Goal: Information Seeking & Learning: Learn about a topic

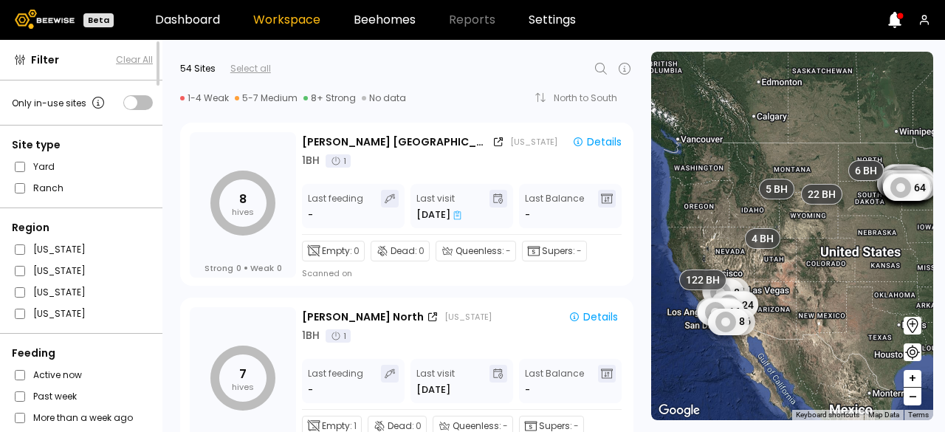
click at [879, 202] on div "14 BH 8 7 92 7 6 23 7 52 16 20 23 8 22 46 53 8 31 22 33 4 16 8 16 24 35 22 11 8…" at bounding box center [792, 236] width 282 height 368
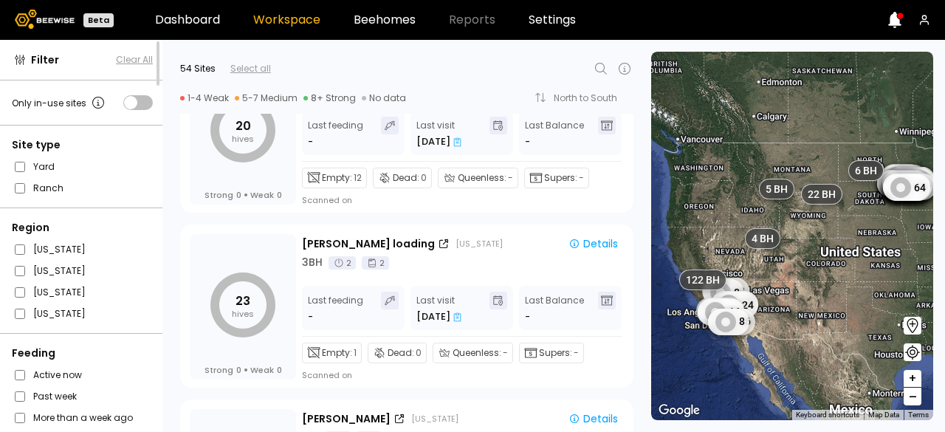
scroll to position [1622, 0]
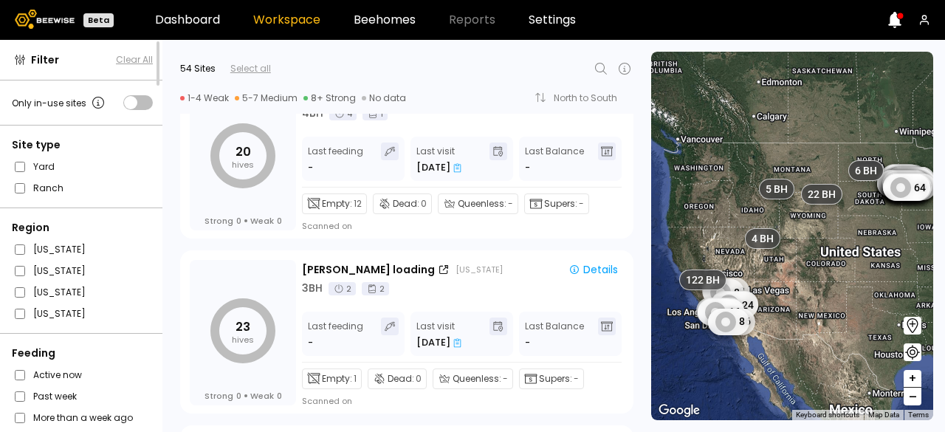
click at [18, 241] on fieldset "[US_STATE]" at bounding box center [82, 249] width 141 height 16
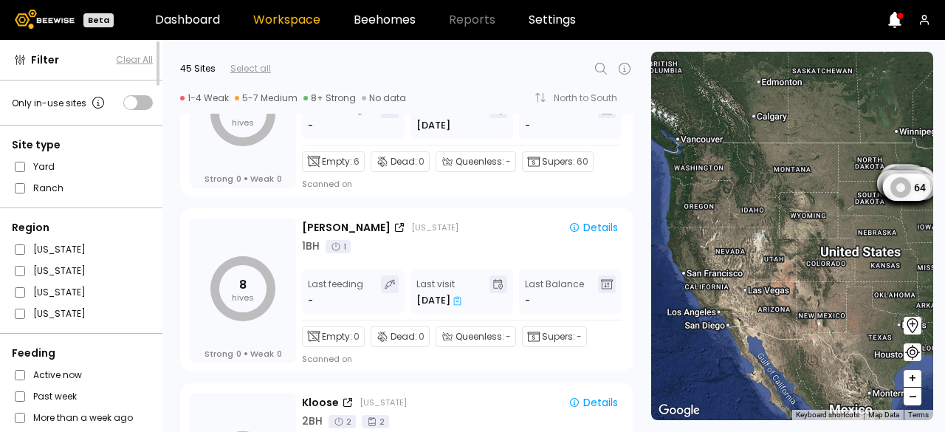
scroll to position [4157, 0]
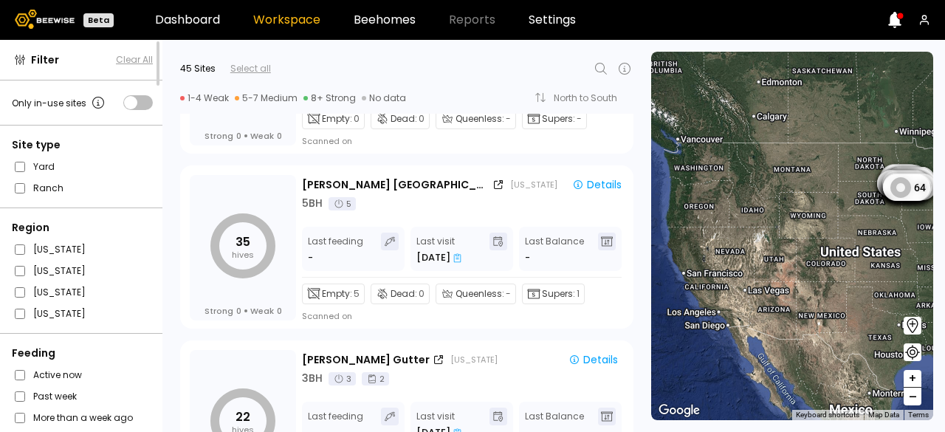
click at [887, 224] on div "8 7 92 7 6 23 7 52 16 20 23 8 22 46 53 8 31 22 33 4 16 8 16 24 35 22 11 8 16 6 …" at bounding box center [792, 236] width 282 height 368
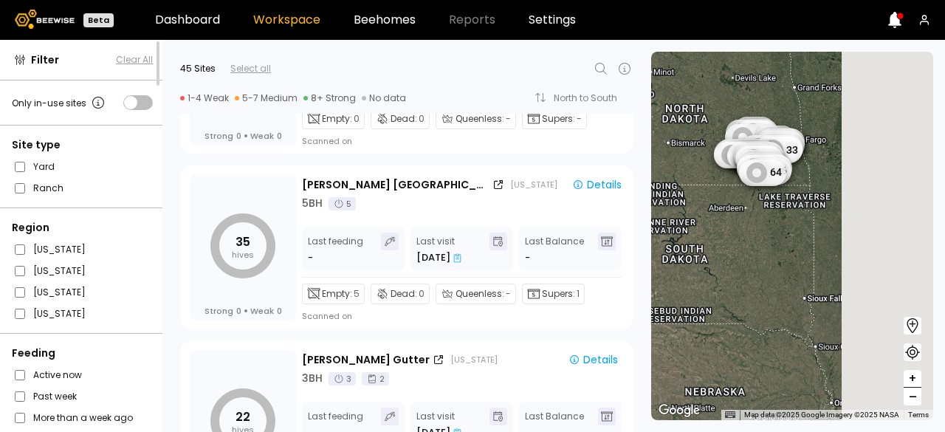
drag, startPoint x: 876, startPoint y: 182, endPoint x: 706, endPoint y: 190, distance: 170.0
click at [706, 190] on div "8 7 92 7 6 23 7 52 16 20 23 8 22 46 53 8 31 22 33 4 16 8 16 24 35 22 11 8 16 6 …" at bounding box center [792, 236] width 282 height 368
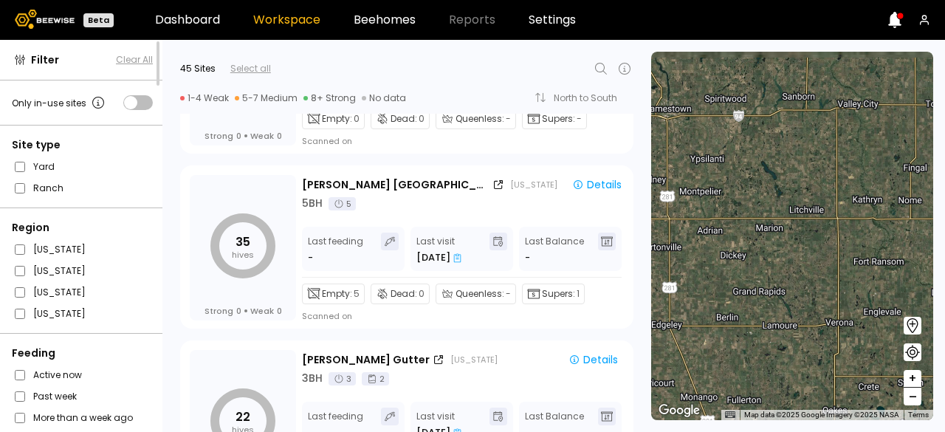
drag, startPoint x: 729, startPoint y: 121, endPoint x: 944, endPoint y: 375, distance: 333.1
click at [944, 375] on section "To navigate the map with touch gestures double-tap and hold your finger on the …" at bounding box center [798, 236] width 294 height 392
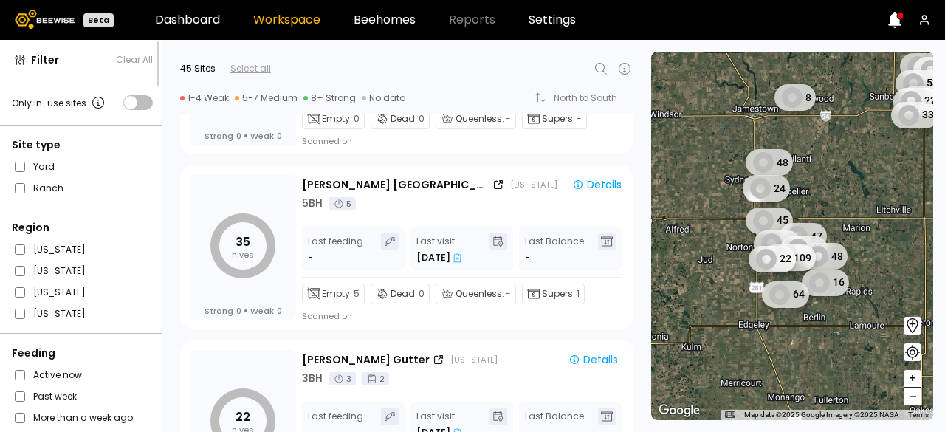
drag, startPoint x: 766, startPoint y: 174, endPoint x: 869, endPoint y: 175, distance: 102.6
click at [869, 175] on div "22 46 53 8 31 22 33 48 24 45 47 26 43 48 109 22 16 64" at bounding box center [792, 236] width 282 height 368
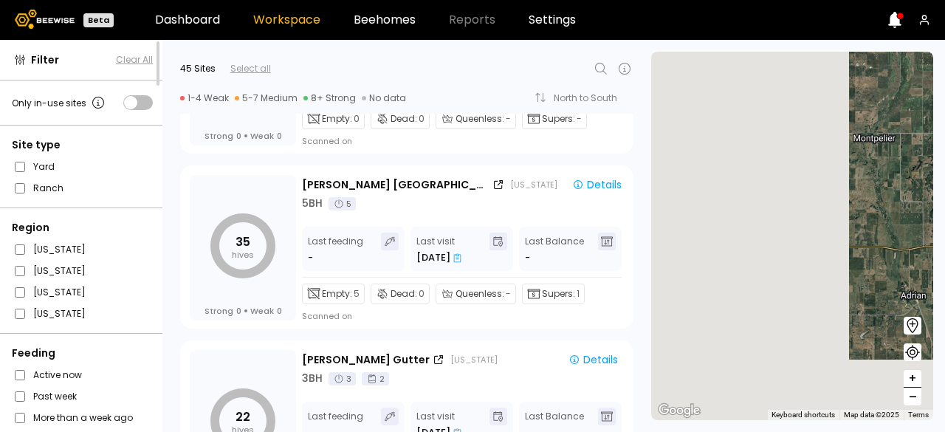
drag, startPoint x: 706, startPoint y: 203, endPoint x: 926, endPoint y: 126, distance: 233.0
click at [926, 126] on div at bounding box center [792, 236] width 282 height 368
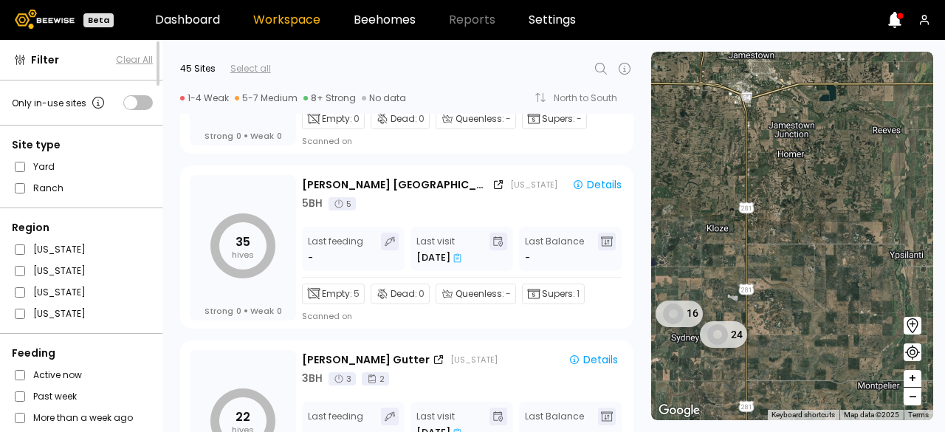
drag, startPoint x: 822, startPoint y: 207, endPoint x: 828, endPoint y: 454, distance: 246.7
click at [828, 431] on html "Beta Dashboard Workspace Beehomes Reports Settings Filter Clear All Only in-use…" at bounding box center [472, 216] width 945 height 432
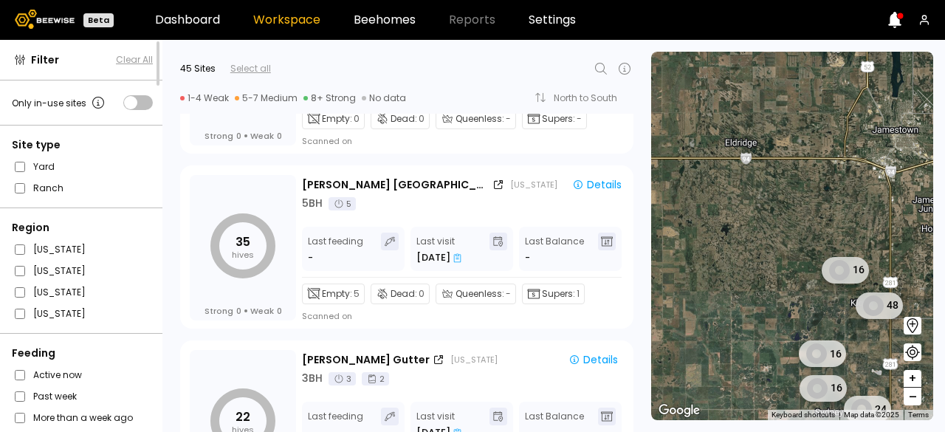
drag, startPoint x: 797, startPoint y: 181, endPoint x: 943, endPoint y: 255, distance: 163.4
click at [944, 255] on section "To navigate the map with touch gestures double-tap and hold your finger on the …" at bounding box center [798, 236] width 294 height 392
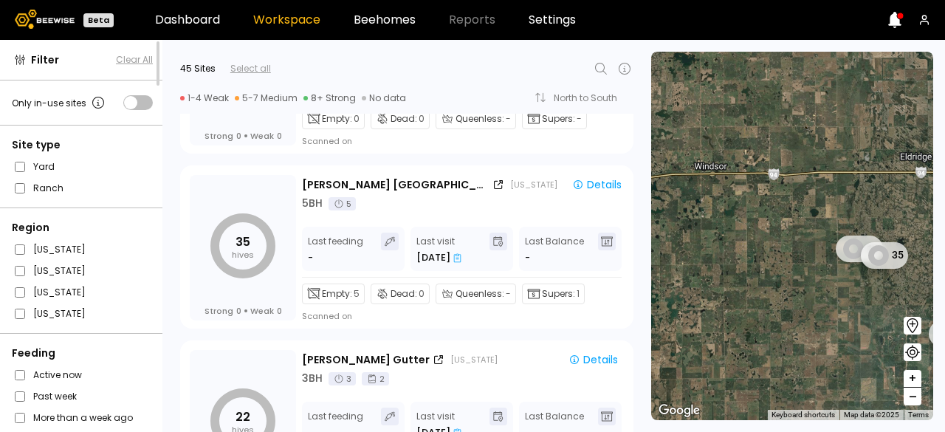
drag, startPoint x: 766, startPoint y: 215, endPoint x: 944, endPoint y: 227, distance: 178.4
click at [944, 227] on section "To navigate the map with touch gestures double-tap and hold your finger on the …" at bounding box center [798, 236] width 294 height 392
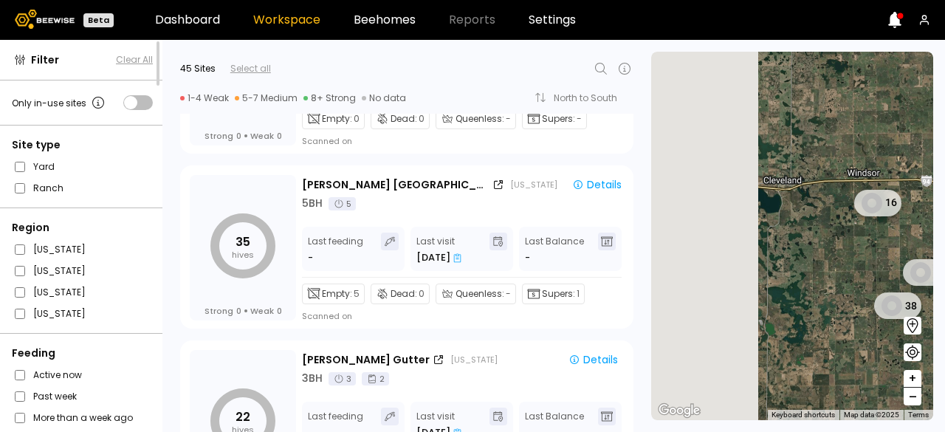
drag, startPoint x: 793, startPoint y: 223, endPoint x: 944, endPoint y: 229, distance: 150.7
click at [944, 229] on section "To navigate the map with touch gestures double-tap and hold your finger on the …" at bounding box center [798, 236] width 294 height 392
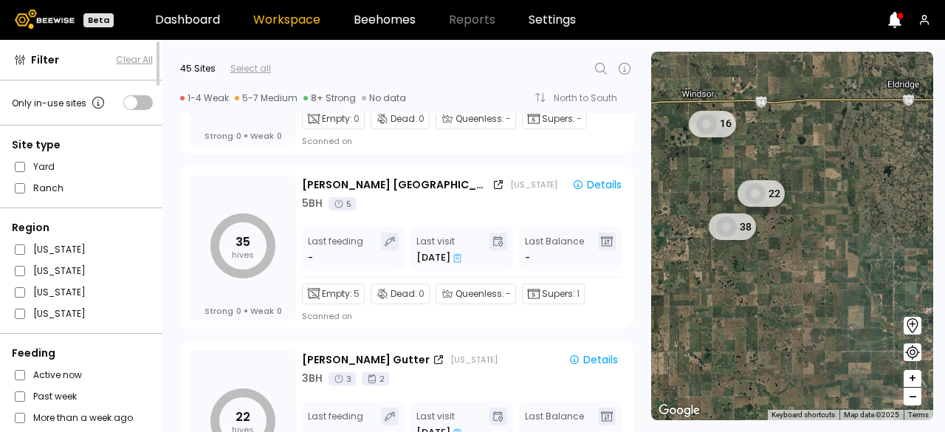
drag, startPoint x: 830, startPoint y: 242, endPoint x: 667, endPoint y: 165, distance: 180.0
click at [667, 165] on div "16 22 38 24 8" at bounding box center [792, 236] width 282 height 368
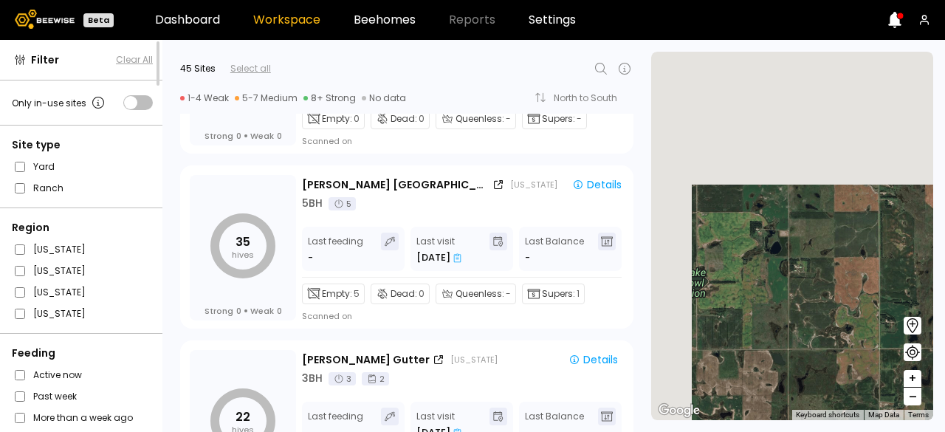
drag, startPoint x: 687, startPoint y: 205, endPoint x: 940, endPoint y: 369, distance: 301.0
click at [941, 369] on section "To navigate the map with touch gestures double-tap and hold your finger on the …" at bounding box center [798, 236] width 294 height 392
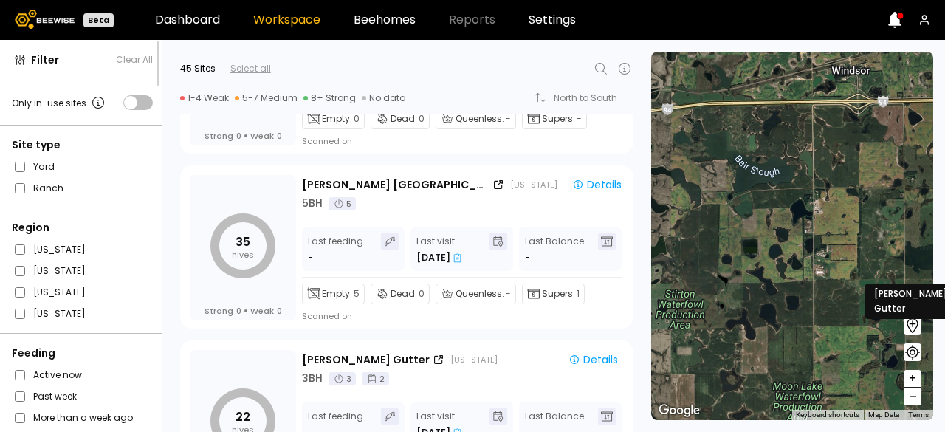
drag, startPoint x: 806, startPoint y: 219, endPoint x: 926, endPoint y: 329, distance: 162.6
click at [926, 329] on div "22" at bounding box center [792, 236] width 282 height 368
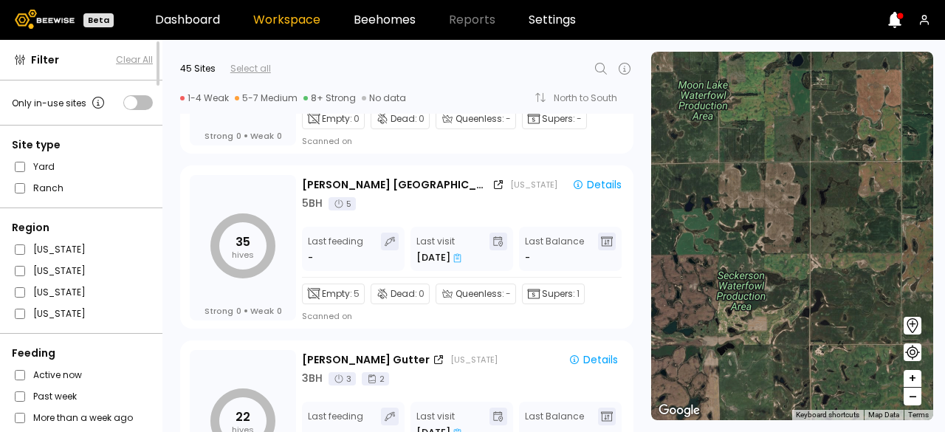
drag, startPoint x: 842, startPoint y: 238, endPoint x: 747, endPoint y: -64, distance: 317.1
click at [747, 0] on html "Beta Dashboard Workspace Beehomes Reports Settings Filter Clear All Only in-use…" at bounding box center [472, 216] width 945 height 432
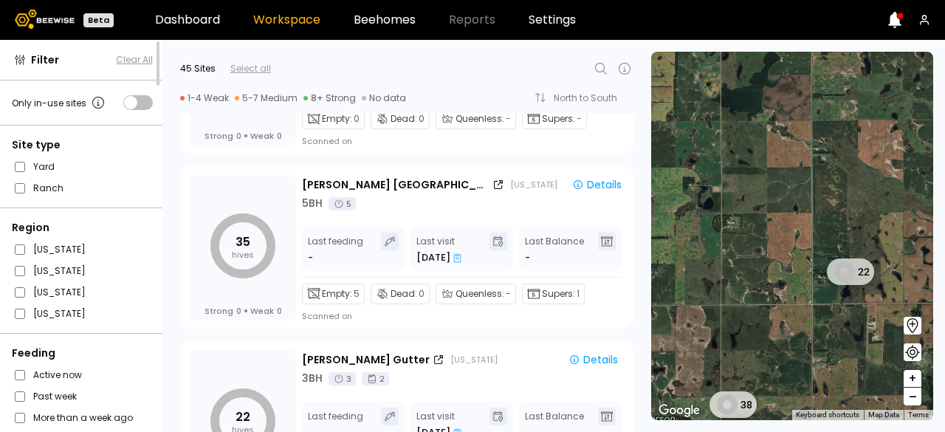
drag, startPoint x: 860, startPoint y: 207, endPoint x: 767, endPoint y: 354, distance: 173.3
click at [767, 354] on div "22 38" at bounding box center [792, 236] width 282 height 368
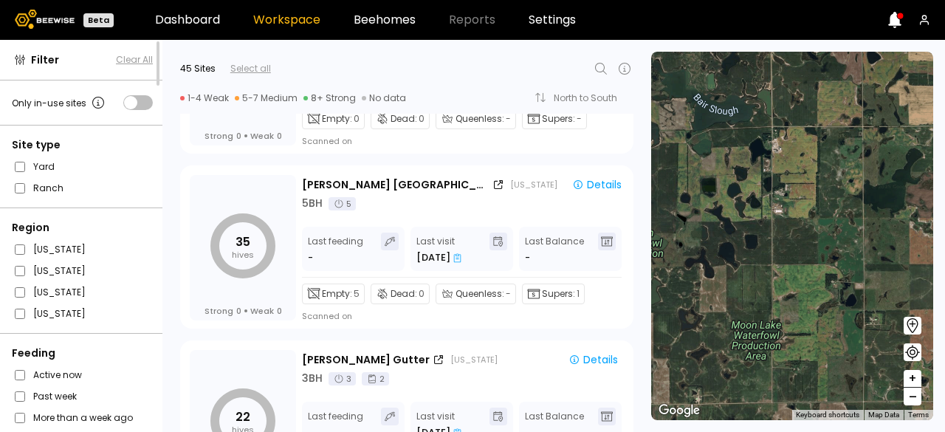
drag, startPoint x: 800, startPoint y: 306, endPoint x: 944, endPoint y: 402, distance: 173.4
click at [944, 402] on section "To navigate the map with touch gestures double-tap and hold your finger on the …" at bounding box center [798, 236] width 294 height 392
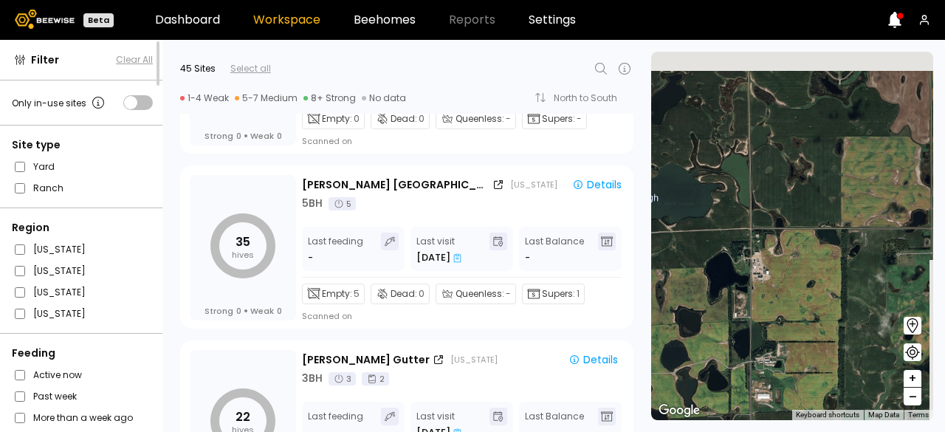
drag, startPoint x: 778, startPoint y: 247, endPoint x: 758, endPoint y: 467, distance: 221.0
click at [758, 431] on html "Beta Dashboard Workspace Beehomes Reports Settings Filter Clear All Only in-use…" at bounding box center [472, 216] width 945 height 432
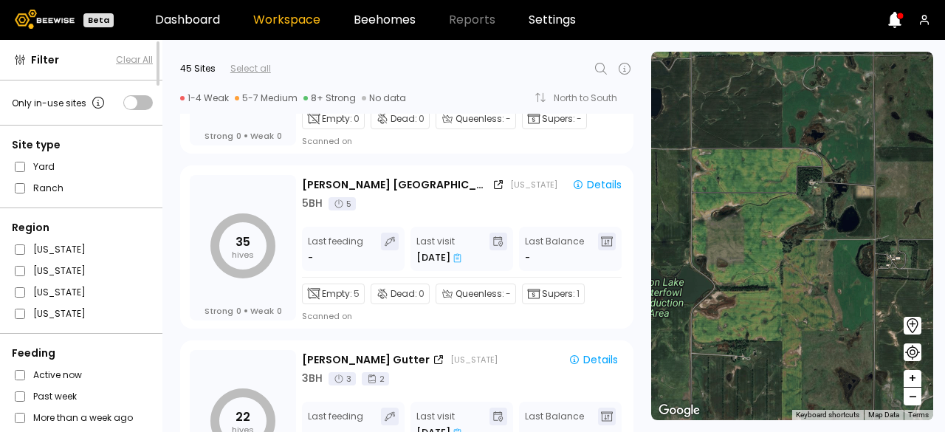
drag, startPoint x: 771, startPoint y: 293, endPoint x: 716, endPoint y: -64, distance: 361.5
click at [716, 0] on html "Beta Dashboard Workspace Beehomes Reports Settings Filter Clear All Only in-use…" at bounding box center [472, 216] width 945 height 432
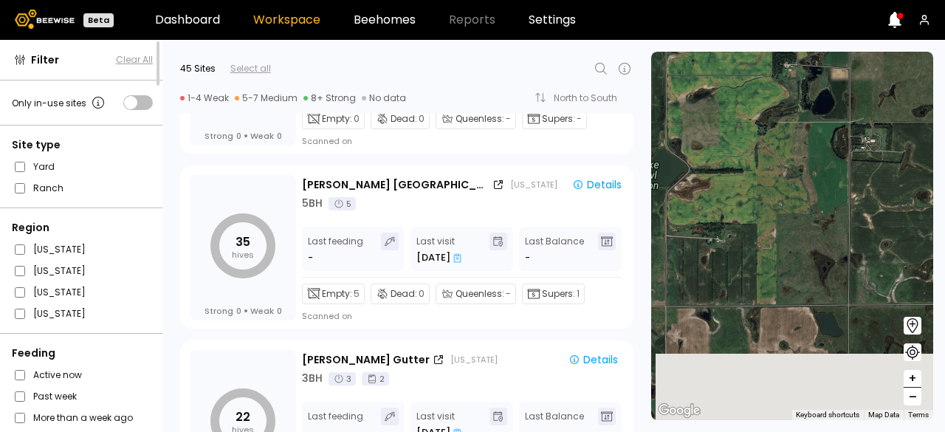
drag, startPoint x: 713, startPoint y: 182, endPoint x: 687, endPoint y: 48, distance: 136.8
click at [688, 49] on section "To navigate the map with touch gestures double-tap and hold your finger on the …" at bounding box center [798, 236] width 294 height 392
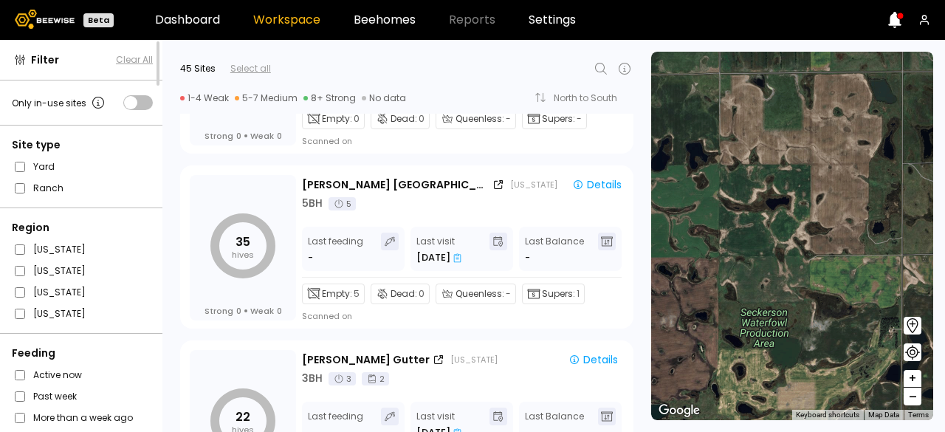
drag, startPoint x: 715, startPoint y: 203, endPoint x: 769, endPoint y: -30, distance: 238.9
click at [769, 0] on html "Beta Dashboard Workspace Beehomes Reports Settings Filter Clear All Only in-use…" at bounding box center [472, 216] width 945 height 432
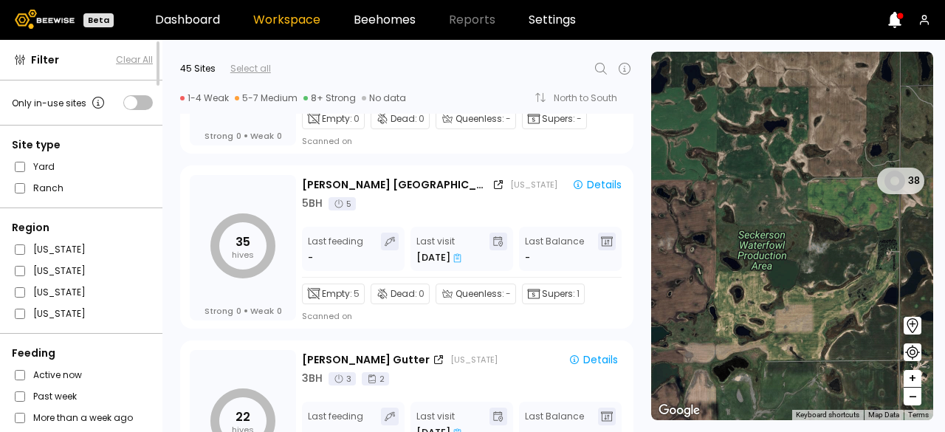
drag, startPoint x: 759, startPoint y: 190, endPoint x: 750, endPoint y: 107, distance: 83.2
click at [750, 107] on div "38" at bounding box center [792, 236] width 282 height 368
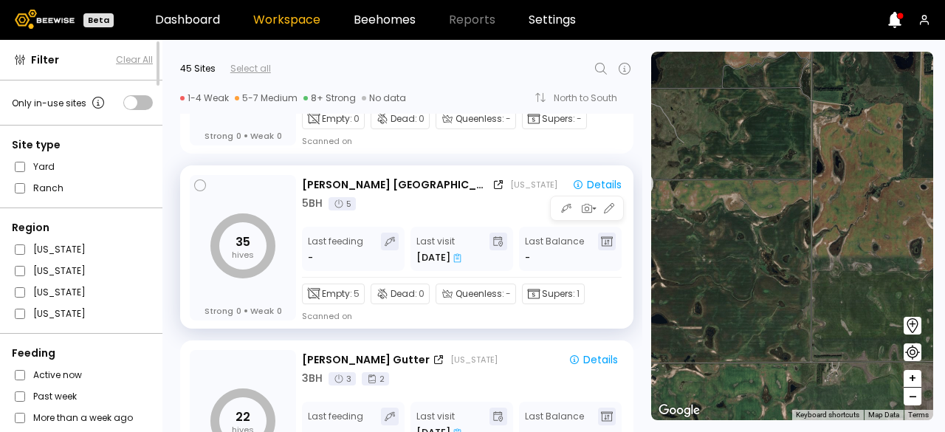
drag, startPoint x: 815, startPoint y: 213, endPoint x: 545, endPoint y: 227, distance: 270.6
click at [545, 227] on div "Filter Clear All Only in-use sites Site type Yard Ranch Region [US_STATE] [US_S…" at bounding box center [472, 236] width 945 height 392
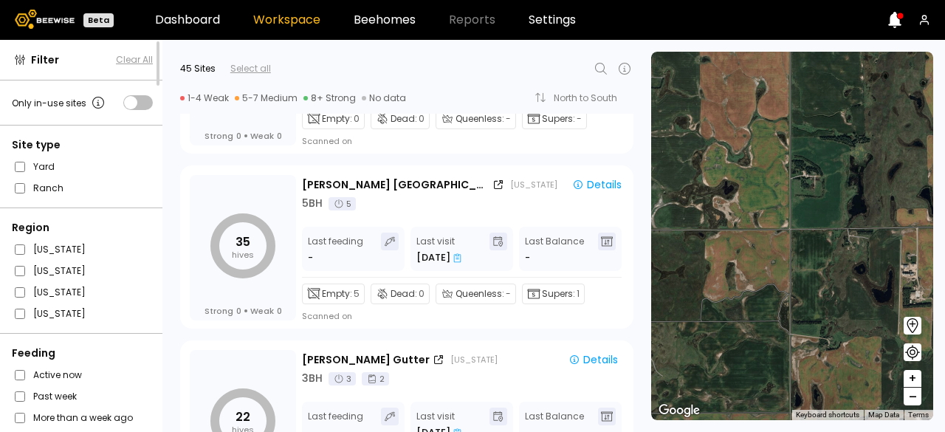
drag, startPoint x: 738, startPoint y: 174, endPoint x: 715, endPoint y: 411, distance: 238.9
click at [715, 411] on div at bounding box center [792, 236] width 282 height 368
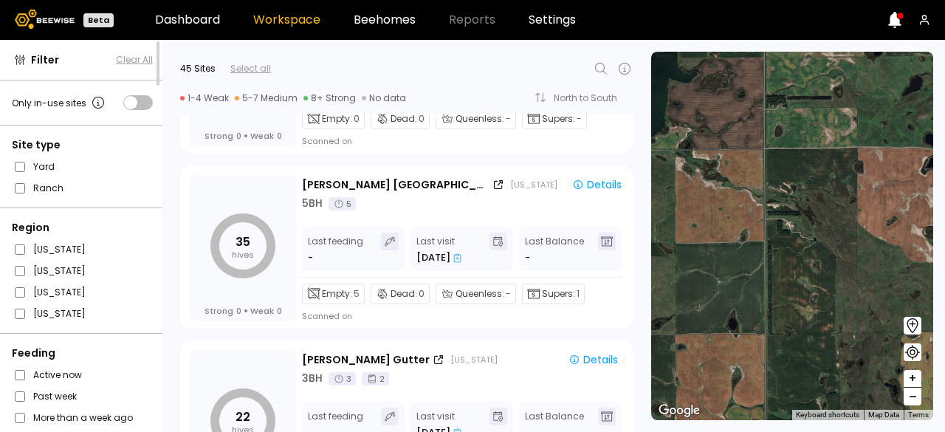
drag, startPoint x: 791, startPoint y: 155, endPoint x: 767, endPoint y: 447, distance: 292.7
click at [767, 431] on html "Beta Dashboard Workspace Beehomes Reports Settings Filter Clear All Only in-use…" at bounding box center [472, 216] width 945 height 432
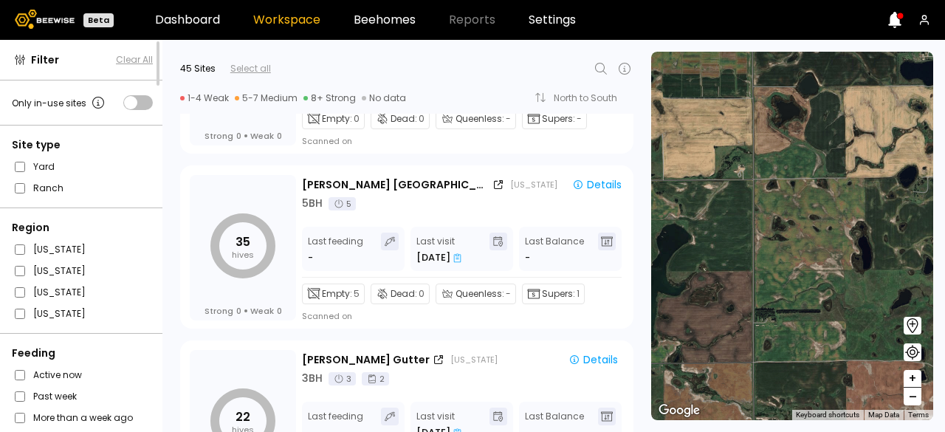
drag, startPoint x: 760, startPoint y: 261, endPoint x: 749, endPoint y: 467, distance: 206.3
click at [749, 431] on html "Beta Dashboard Workspace Beehomes Reports Settings Filter Clear All Only in-use…" at bounding box center [472, 216] width 945 height 432
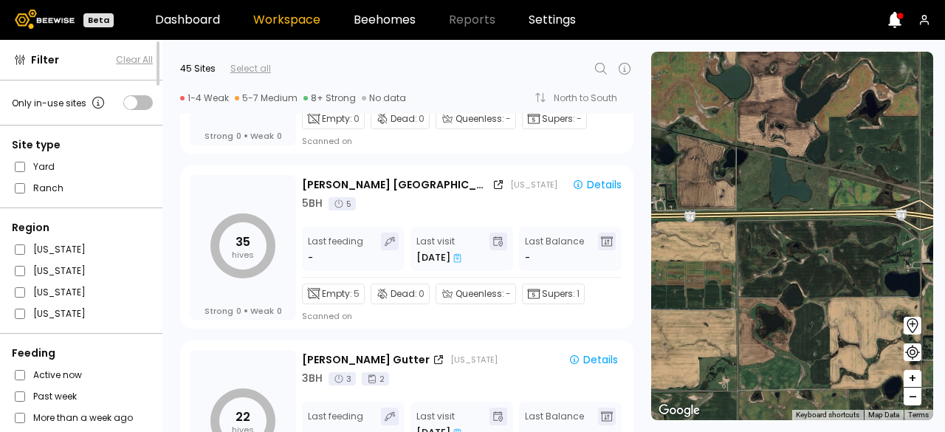
drag, startPoint x: 753, startPoint y: 253, endPoint x: 737, endPoint y: 467, distance: 214.7
click at [737, 431] on html "Beta Dashboard Workspace Beehomes Reports Settings Filter Clear All Only in-use…" at bounding box center [472, 216] width 945 height 432
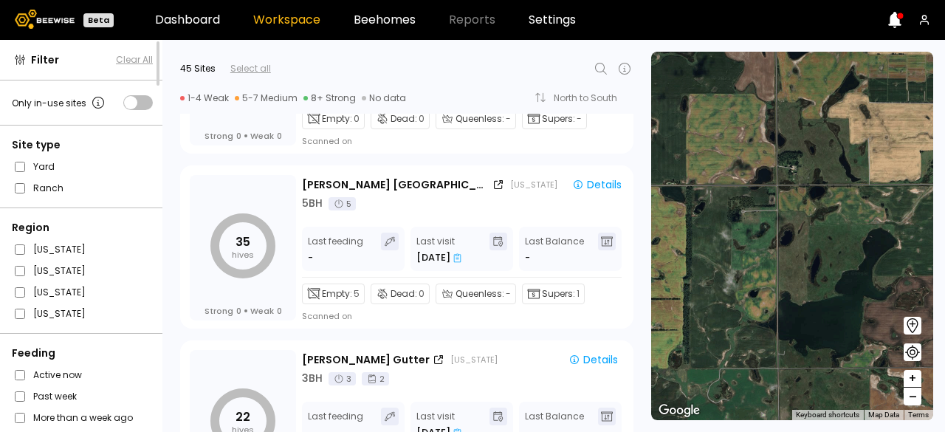
drag, startPoint x: 716, startPoint y: 317, endPoint x: 940, endPoint y: 107, distance: 306.6
click at [940, 107] on section "To navigate the map with touch gestures double-tap and hold your finger on the …" at bounding box center [798, 236] width 294 height 392
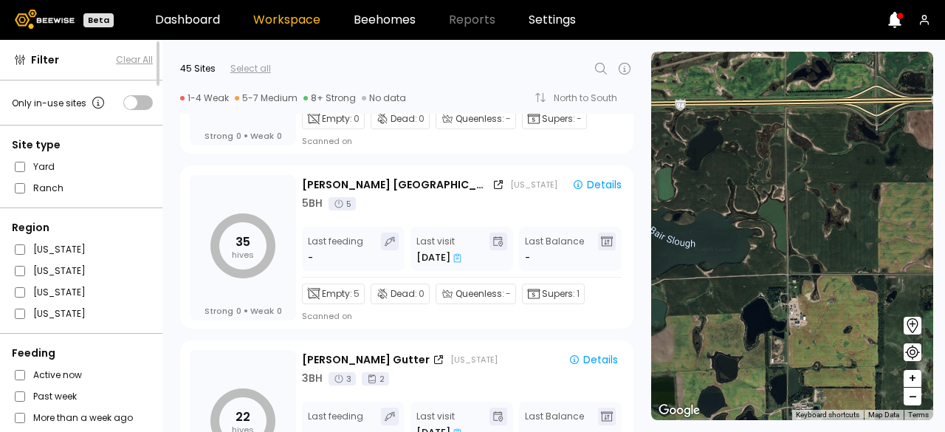
drag, startPoint x: 751, startPoint y: 190, endPoint x: 940, endPoint y: 271, distance: 205.7
click at [940, 271] on section "To navigate the map with touch gestures double-tap and hold your finger on the …" at bounding box center [798, 236] width 294 height 392
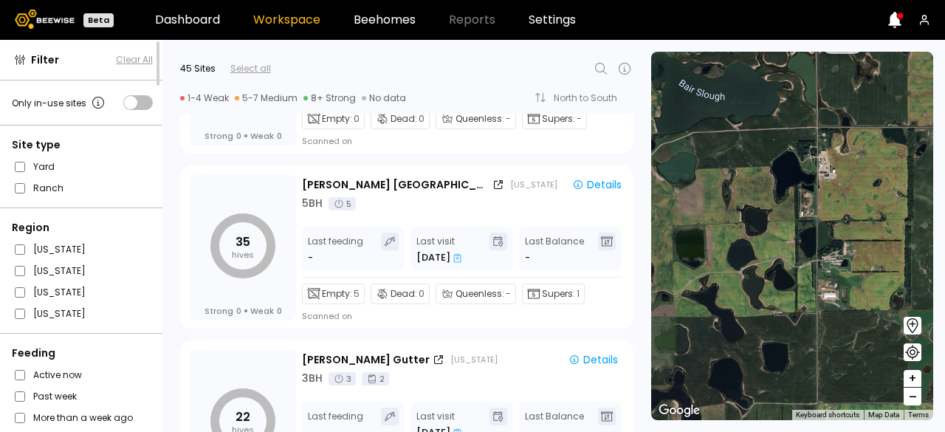
drag, startPoint x: 784, startPoint y: 253, endPoint x: 830, endPoint y: 157, distance: 106.3
click at [830, 157] on div "16" at bounding box center [792, 236] width 282 height 368
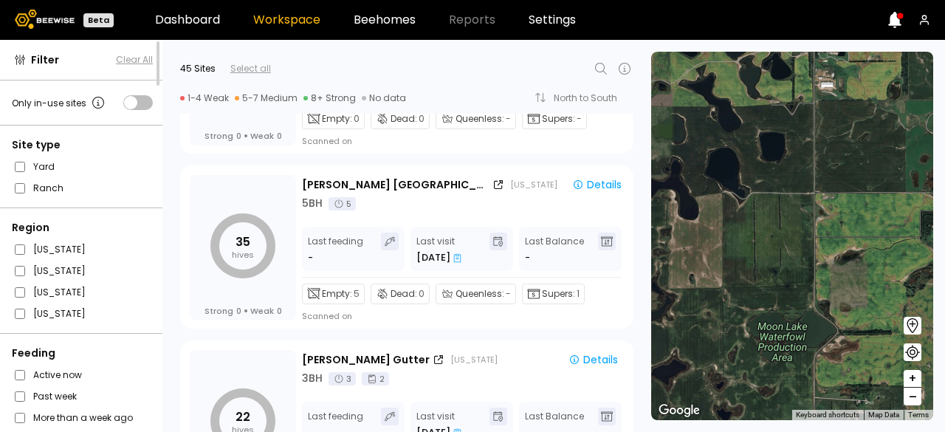
drag, startPoint x: 808, startPoint y: 117, endPoint x: 817, endPoint y: 20, distance: 97.9
click at [817, 20] on div "Beta Dashboard Workspace Beehomes Reports Settings Filter Clear All Only in-use…" at bounding box center [472, 216] width 945 height 432
click at [812, 88] on div at bounding box center [792, 236] width 282 height 368
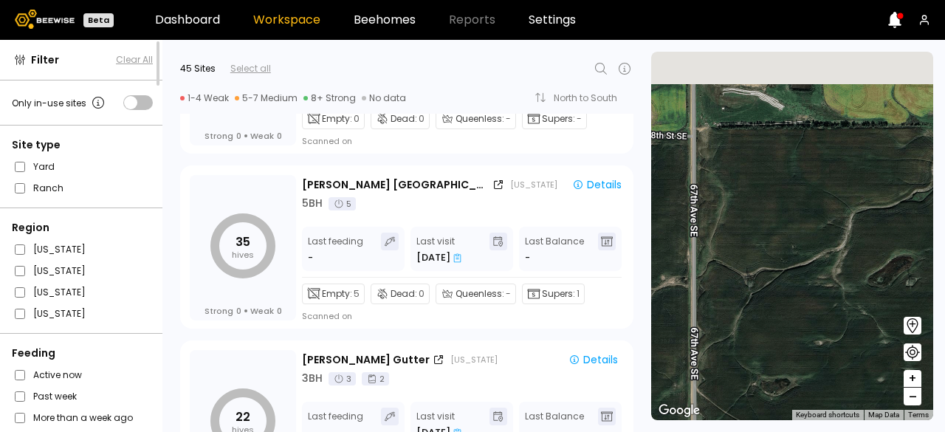
drag, startPoint x: 735, startPoint y: 138, endPoint x: 732, endPoint y: 401, distance: 262.9
click at [732, 401] on div at bounding box center [792, 236] width 282 height 368
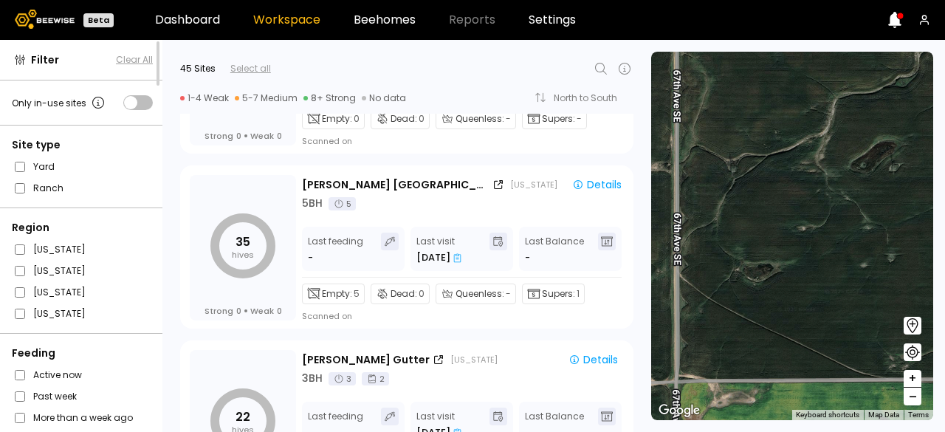
drag, startPoint x: 716, startPoint y: 305, endPoint x: 698, endPoint y: 182, distance: 123.8
click at [698, 182] on div at bounding box center [792, 236] width 282 height 368
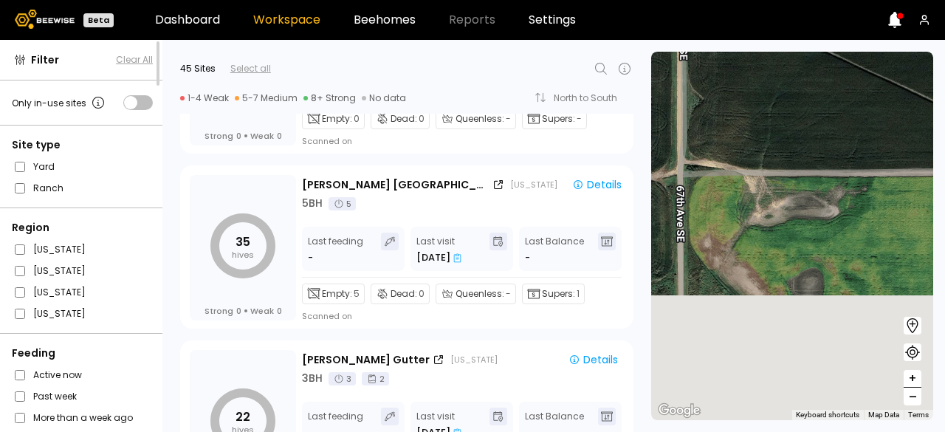
drag, startPoint x: 710, startPoint y: 292, endPoint x: 735, endPoint y: -26, distance: 318.5
click at [735, 0] on html "Beta Dashboard Workspace Beehomes Reports Settings Filter Clear All Only in-use…" at bounding box center [472, 216] width 945 height 432
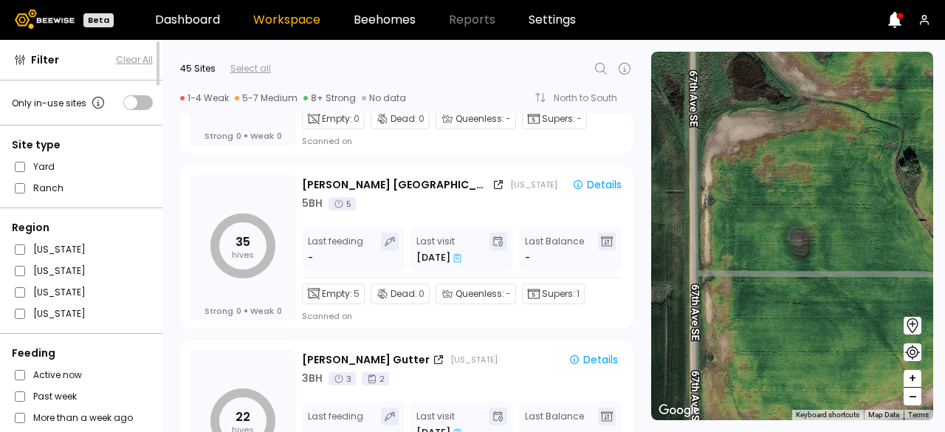
drag, startPoint x: 701, startPoint y: 274, endPoint x: 713, endPoint y: 24, distance: 249.8
click at [713, 24] on div "Beta Dashboard Workspace Beehomes Reports Settings Filter Clear All Only in-use…" at bounding box center [472, 216] width 945 height 432
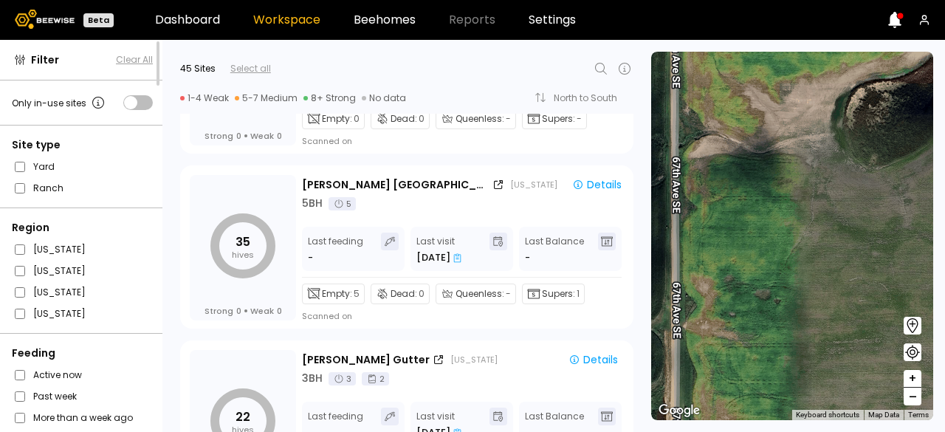
drag, startPoint x: 715, startPoint y: 286, endPoint x: 695, endPoint y: -57, distance: 343.9
click at [695, 0] on html "Beta Dashboard Workspace Beehomes Reports Settings Filter Clear All Only in-use…" at bounding box center [472, 216] width 945 height 432
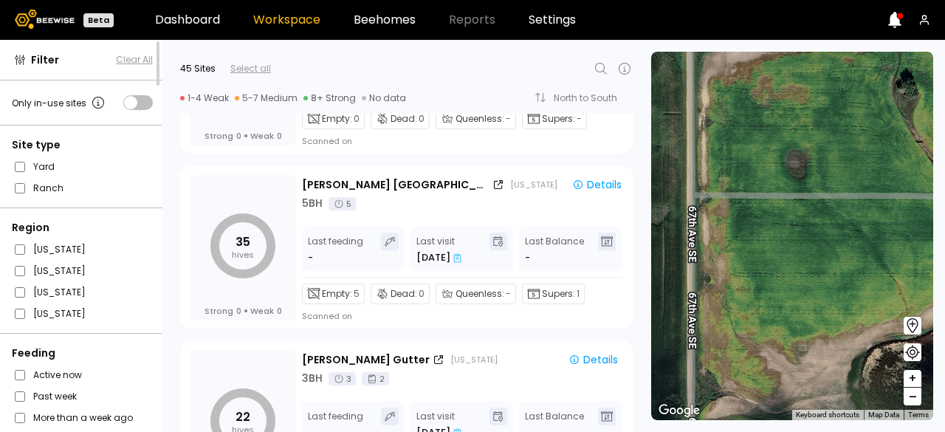
drag, startPoint x: 701, startPoint y: 208, endPoint x: 718, endPoint y: 467, distance: 258.9
click at [718, 431] on html "Beta Dashboard Workspace Beehomes Reports Settings Filter Clear All Only in-use…" at bounding box center [472, 216] width 945 height 432
click at [600, 69] on icon at bounding box center [601, 69] width 18 height 18
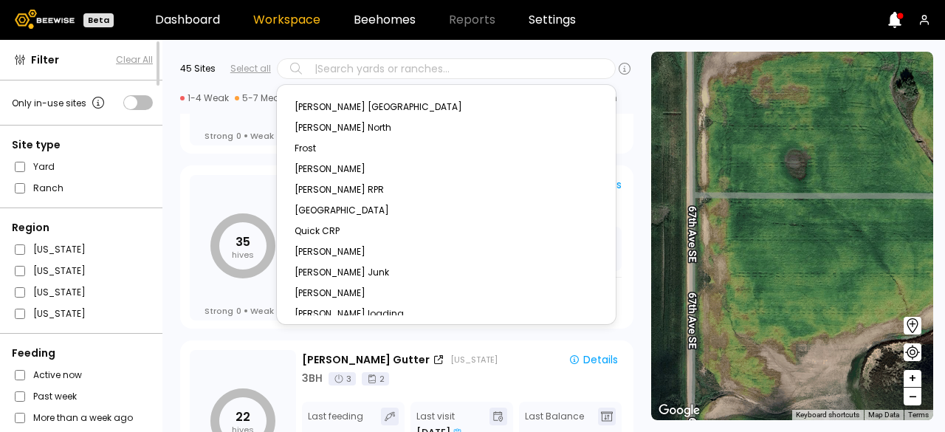
type input "*"
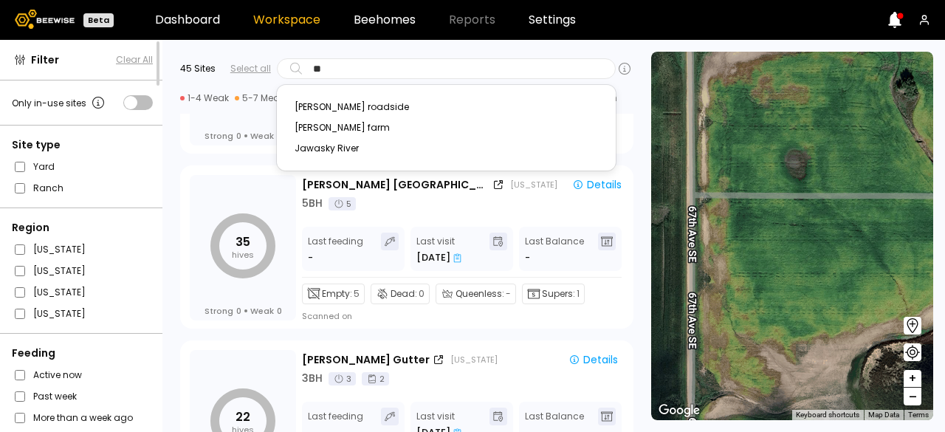
type input "*"
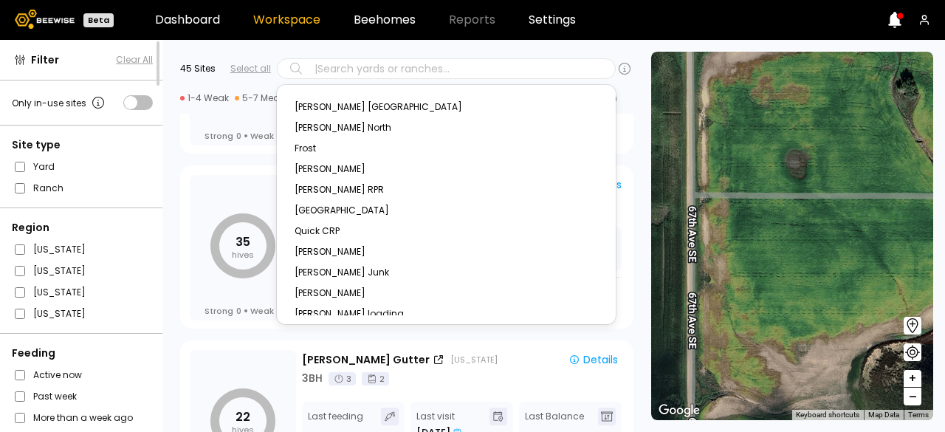
click at [168, 149] on div "24 hives Strong 0 Weak 0 [PERSON_NAME] [GEOGRAPHIC_DATA][US_STATE] Details 3 BH…" at bounding box center [402, 69] width 480 height 175
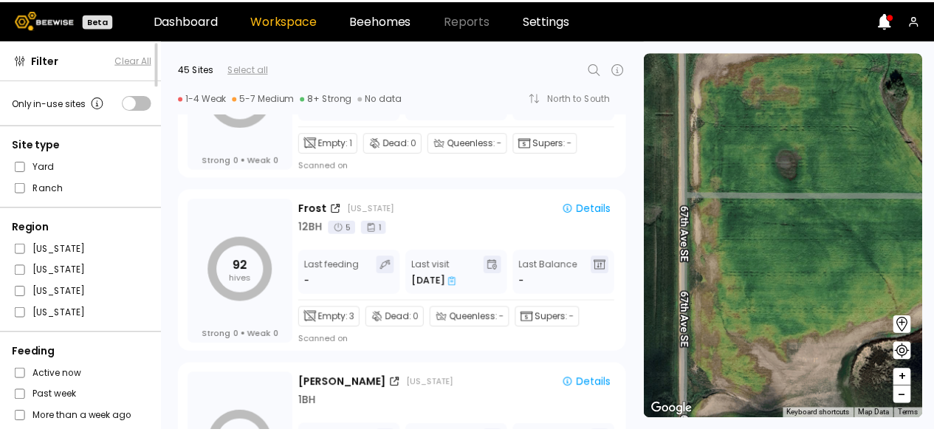
scroll to position [0, 0]
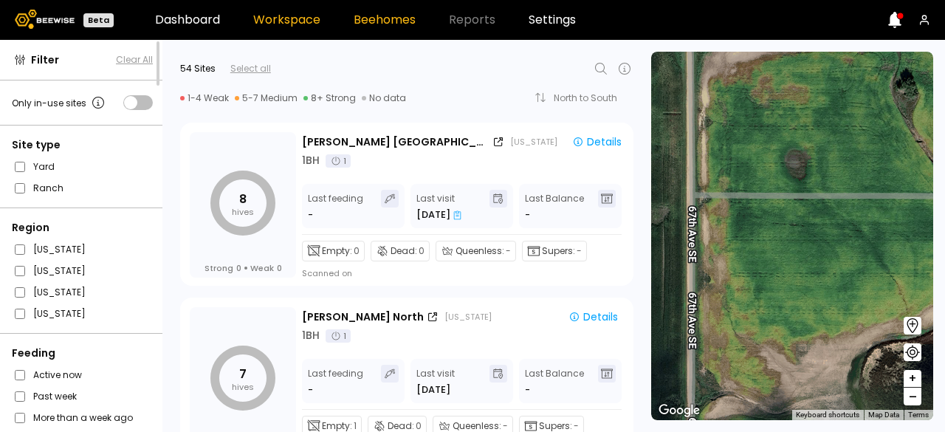
click at [389, 18] on link "Beehomes" at bounding box center [385, 20] width 62 height 12
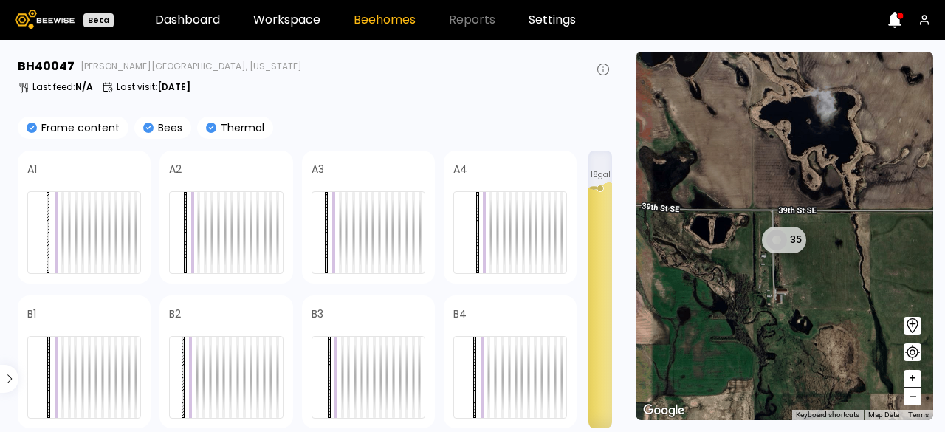
click at [896, 26] on icon at bounding box center [895, 20] width 16 height 16
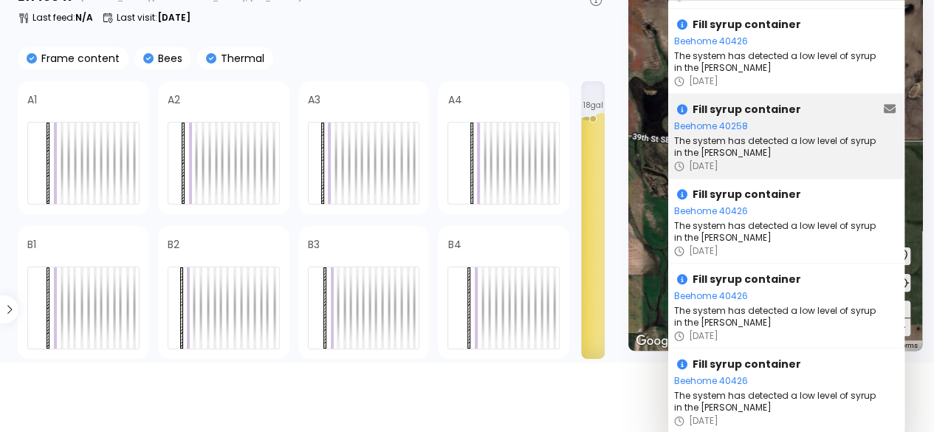
scroll to position [69, 0]
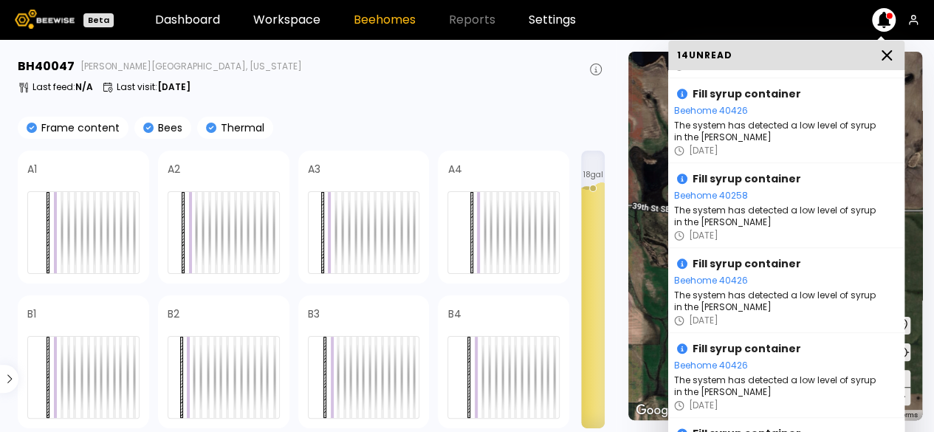
click at [887, 54] on icon at bounding box center [886, 55] width 9 height 9
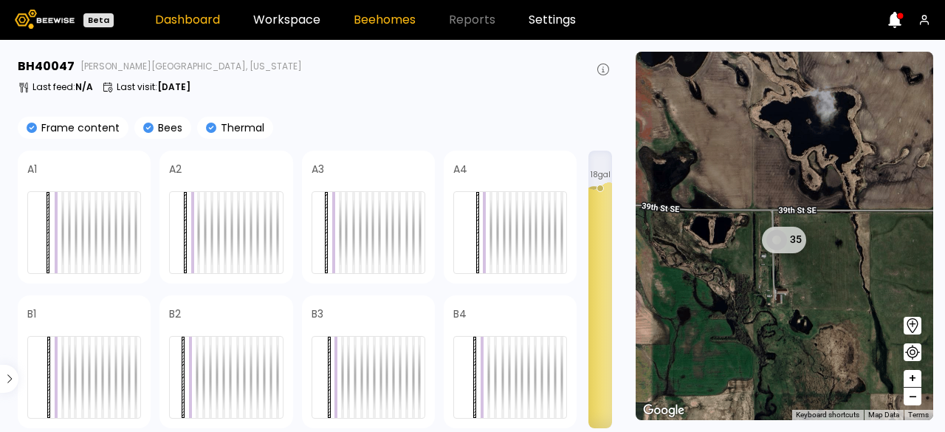
click at [187, 16] on link "Dashboard" at bounding box center [187, 20] width 65 height 12
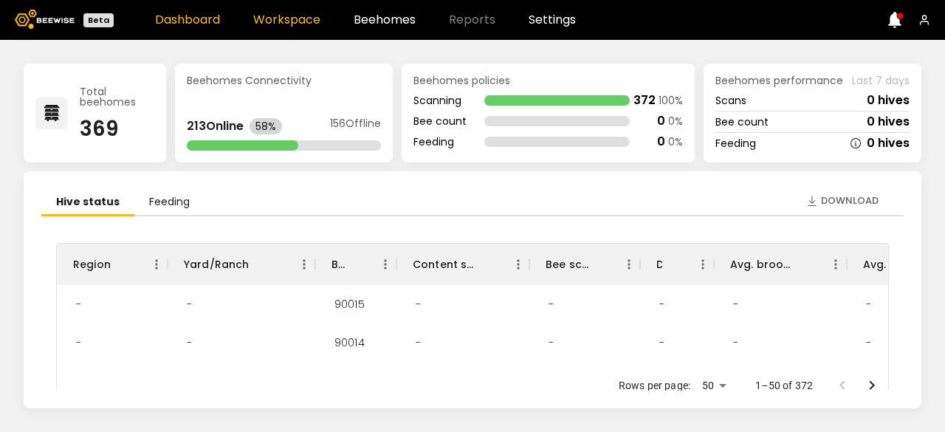
click at [288, 19] on link "Workspace" at bounding box center [286, 20] width 67 height 12
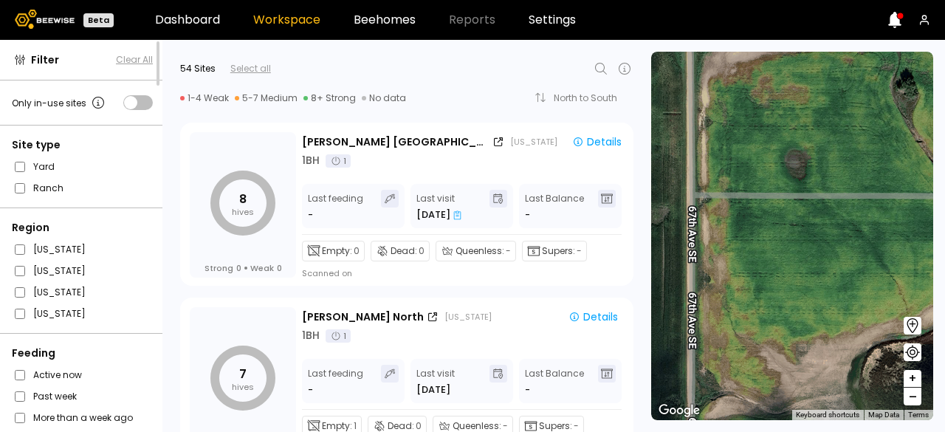
click at [140, 106] on span at bounding box center [138, 102] width 30 height 15
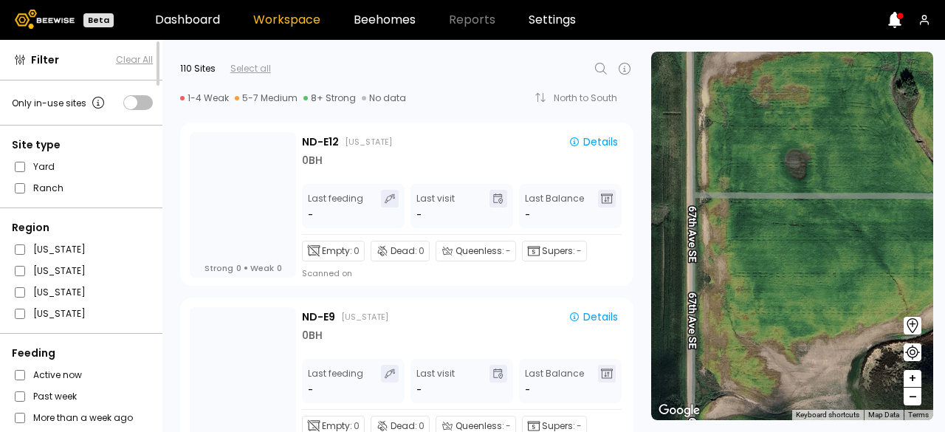
click at [599, 67] on icon at bounding box center [601, 69] width 18 height 18
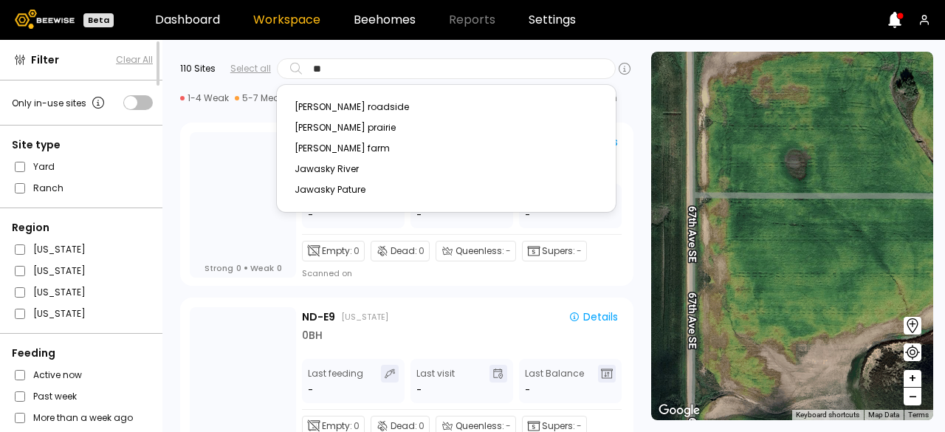
type input "*"
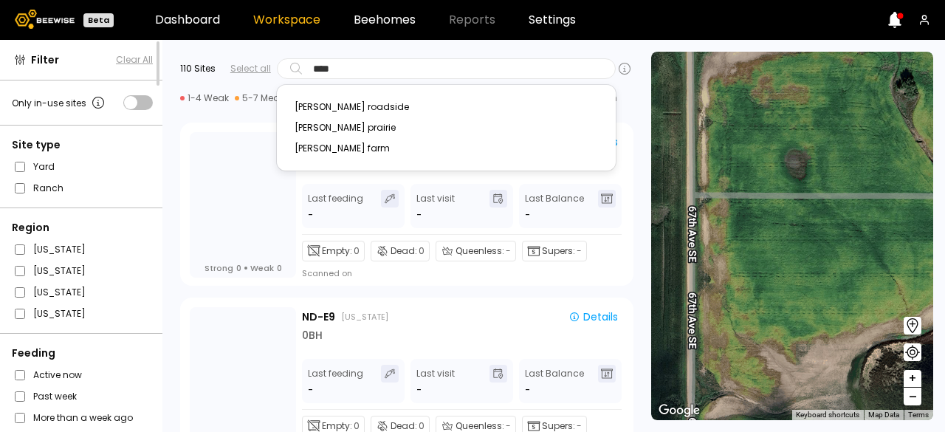
type input "*****"
click at [349, 126] on div "[PERSON_NAME] prairie‏‎" at bounding box center [446, 127] width 303 height 9
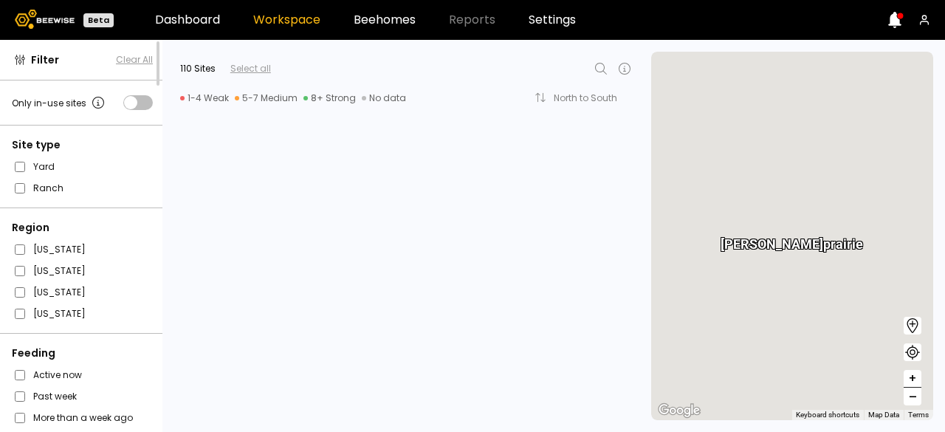
scroll to position [7977, 0]
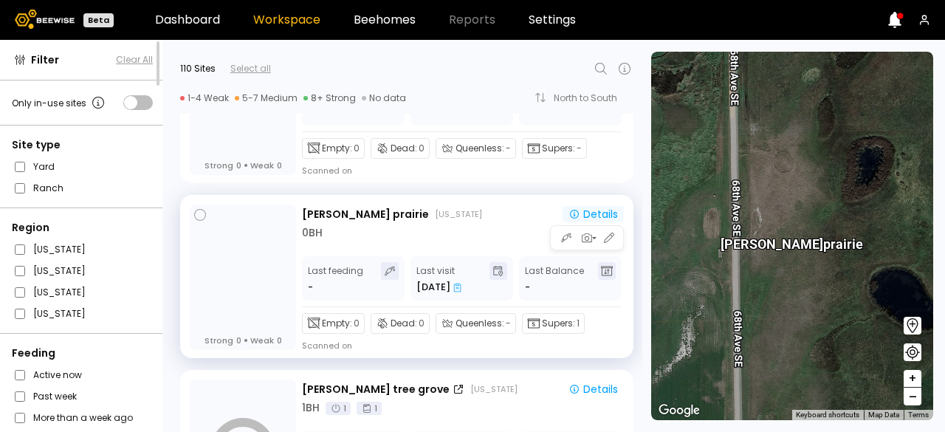
click at [604, 207] on div "Details" at bounding box center [593, 213] width 49 height 13
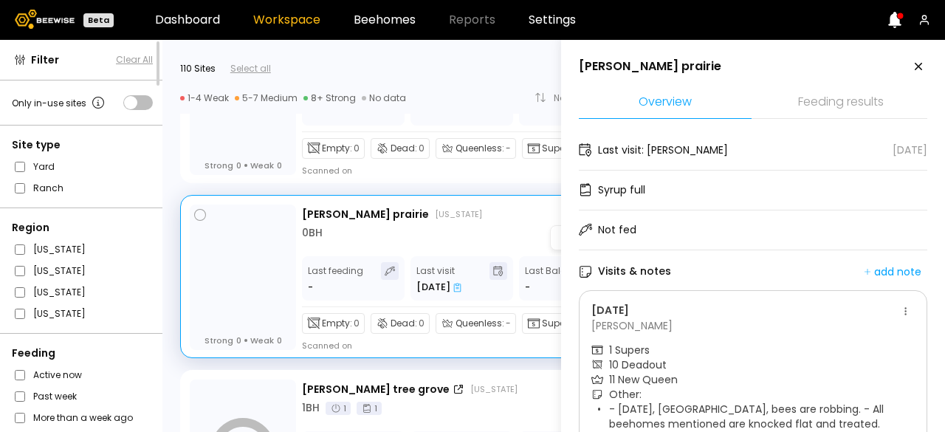
click at [604, 206] on div "Syrup full" at bounding box center [753, 191] width 348 height 40
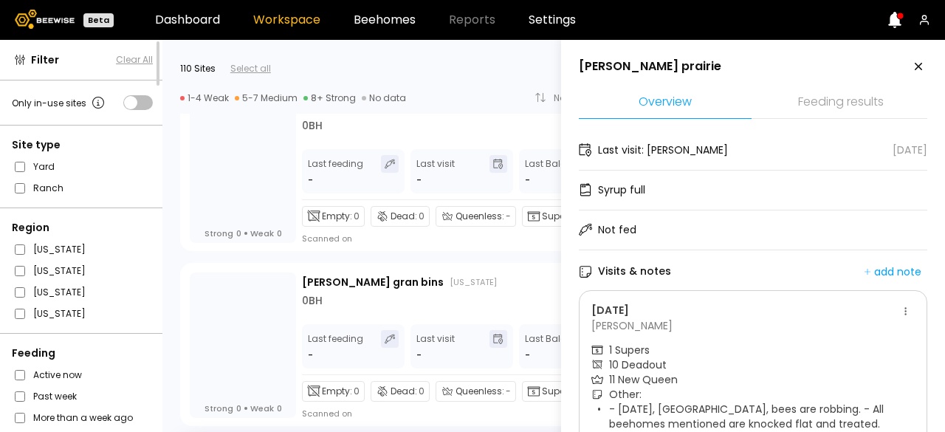
scroll to position [12668, 0]
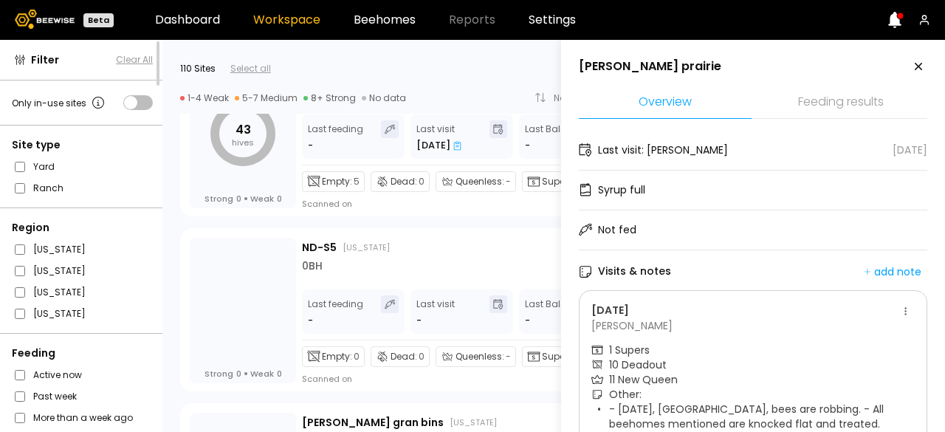
click at [916, 70] on icon at bounding box center [919, 67] width 18 height 18
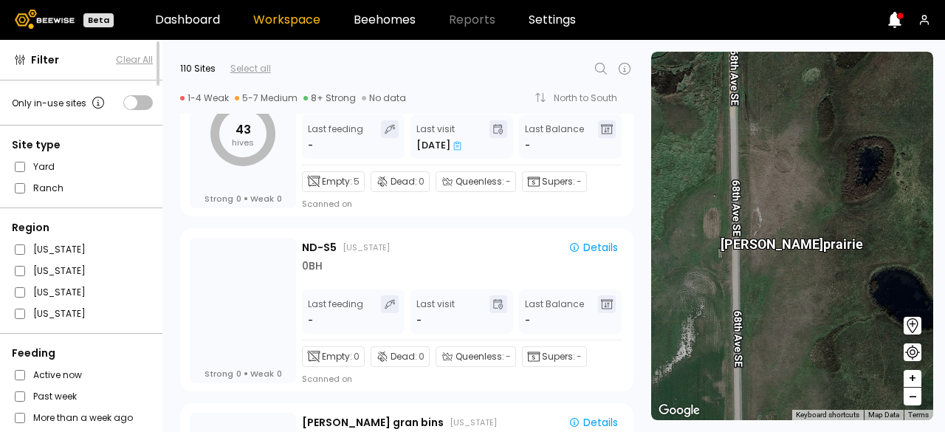
click at [594, 67] on icon at bounding box center [601, 69] width 18 height 18
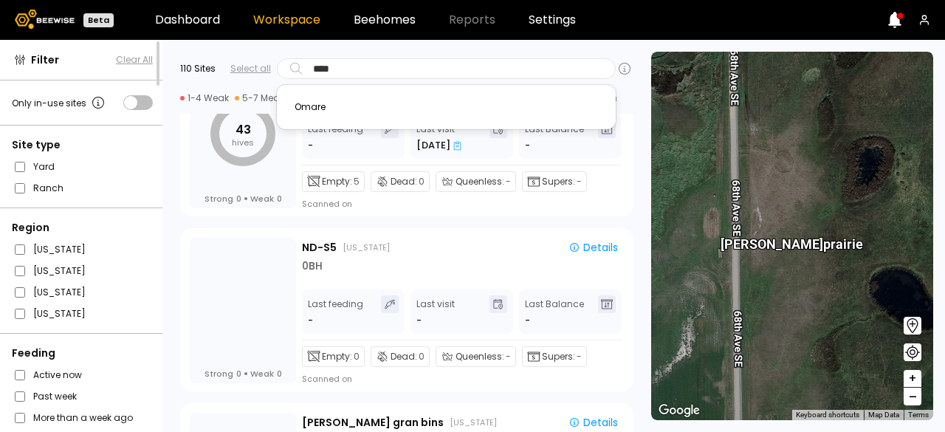
type input "*****"
click at [322, 103] on div "Omare" at bounding box center [446, 107] width 303 height 9
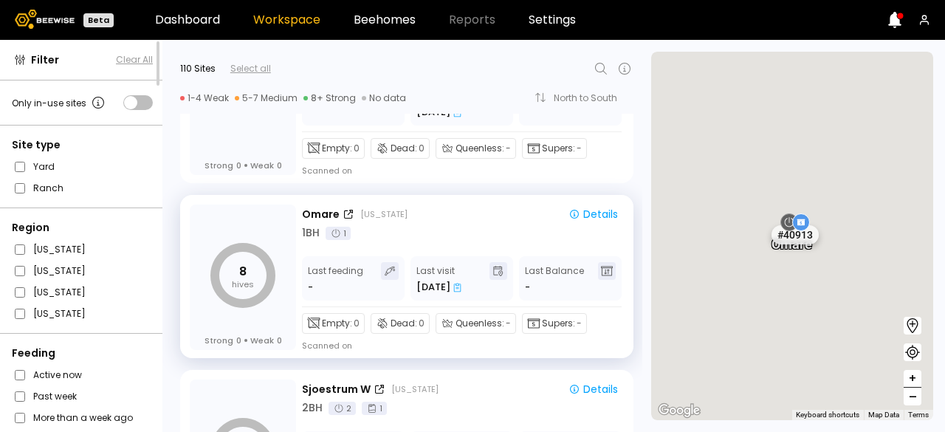
scroll to position [10776, 0]
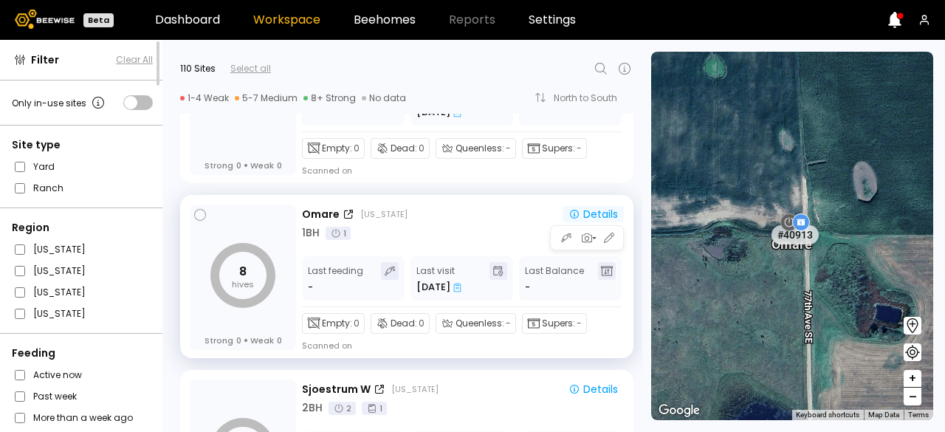
click at [586, 209] on div "Details" at bounding box center [593, 213] width 49 height 13
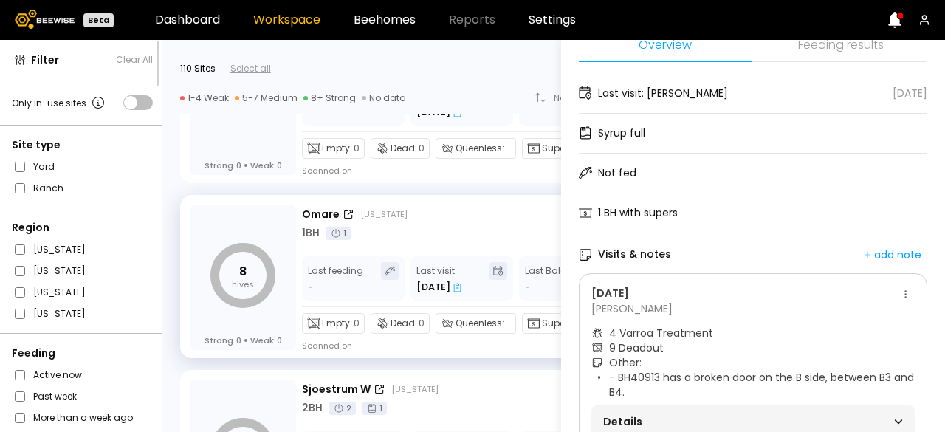
scroll to position [0, 0]
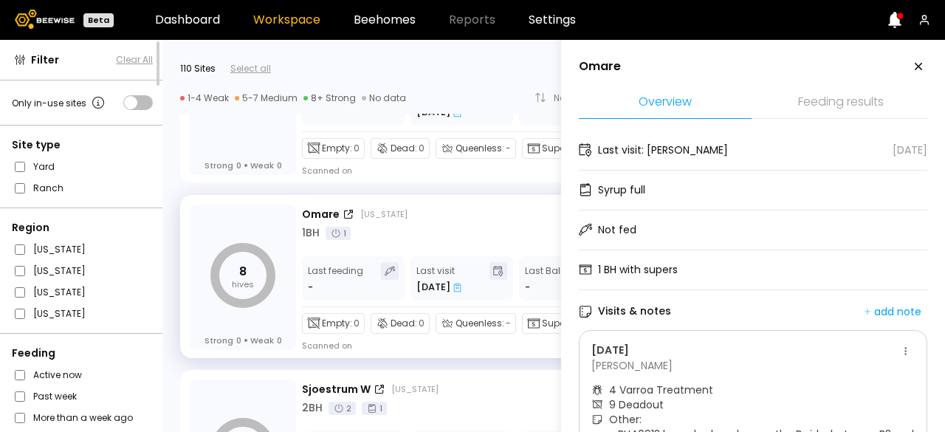
click at [919, 66] on icon at bounding box center [919, 67] width 18 height 18
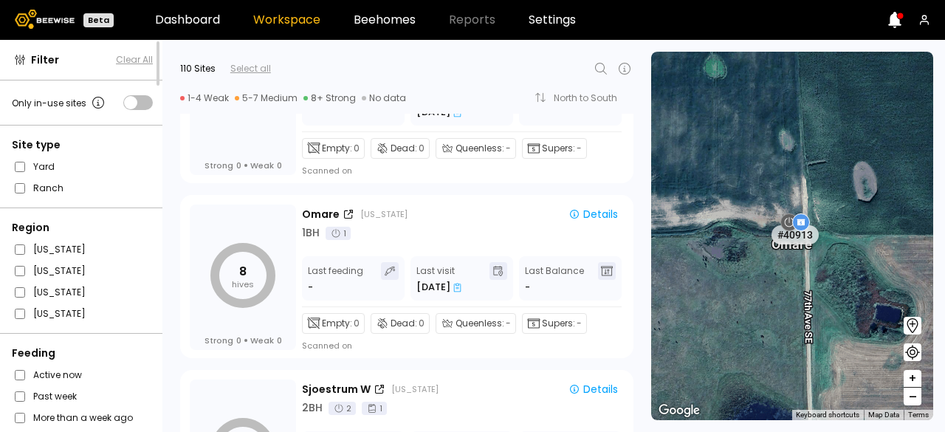
click at [597, 72] on icon at bounding box center [601, 69] width 18 height 18
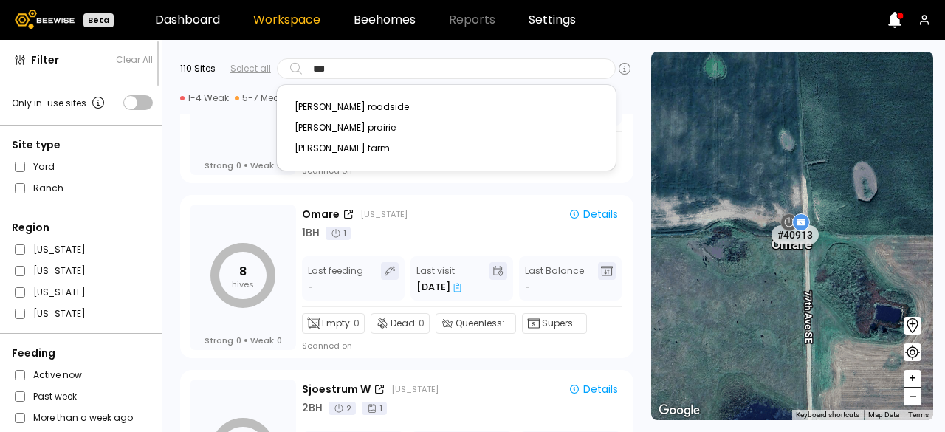
type input "****"
click at [341, 103] on div "[PERSON_NAME] roadside" at bounding box center [446, 107] width 303 height 9
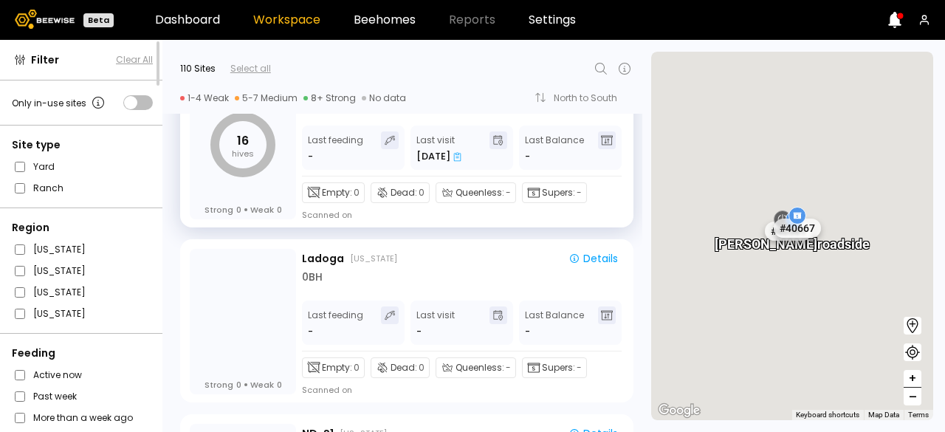
scroll to position [6927, 0]
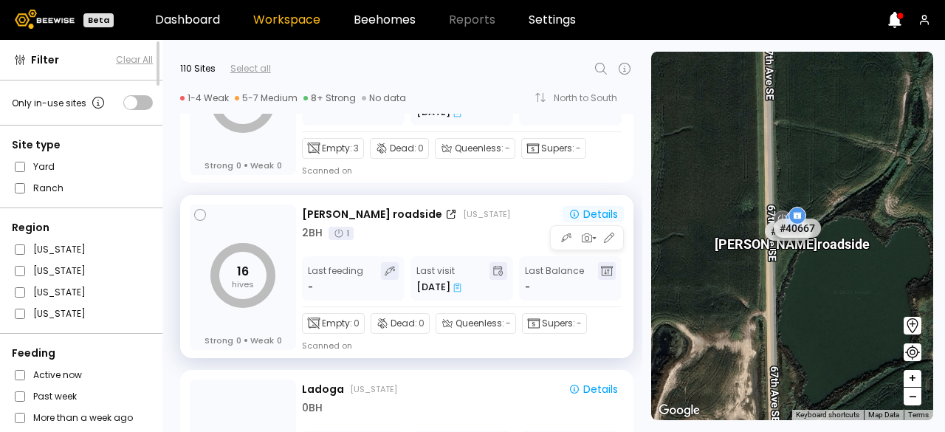
click at [594, 207] on div "Details" at bounding box center [593, 213] width 49 height 13
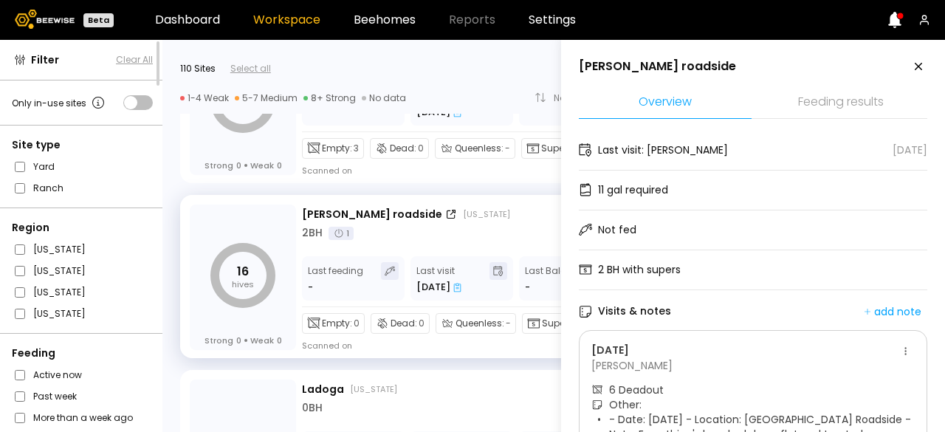
click at [911, 62] on icon at bounding box center [919, 67] width 18 height 18
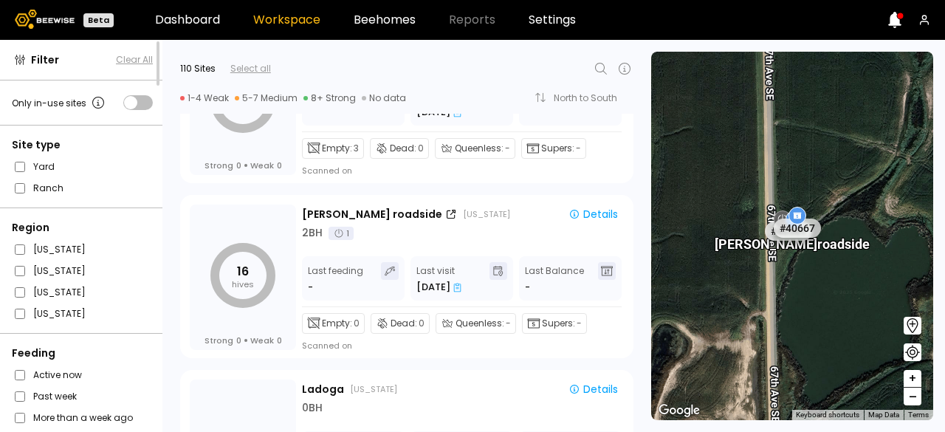
click at [598, 69] on icon at bounding box center [601, 69] width 18 height 18
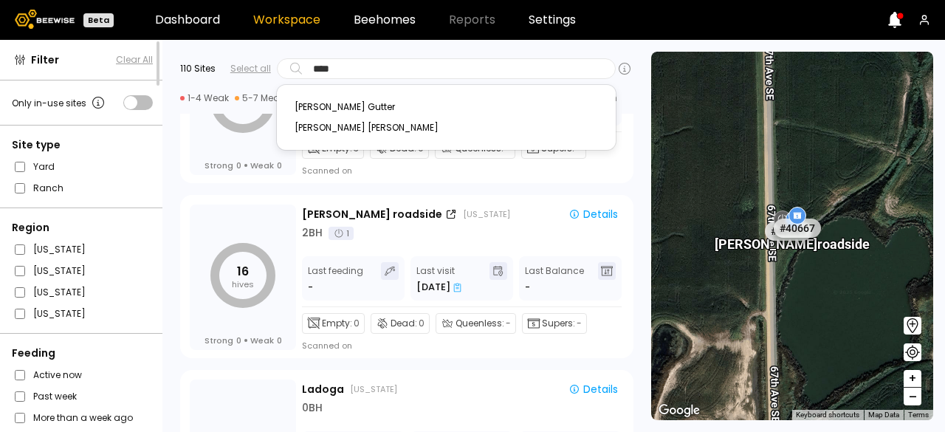
type input "*****"
click at [340, 103] on div "[PERSON_NAME] Gutter" at bounding box center [446, 107] width 303 height 9
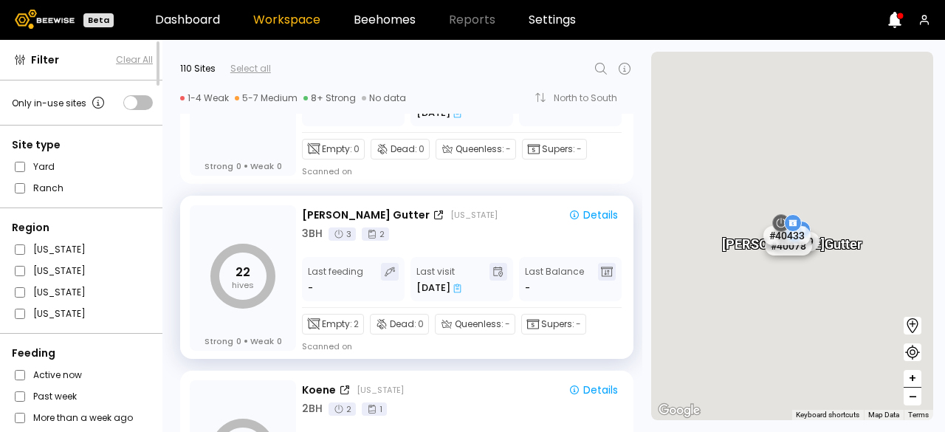
scroll to position [9027, 0]
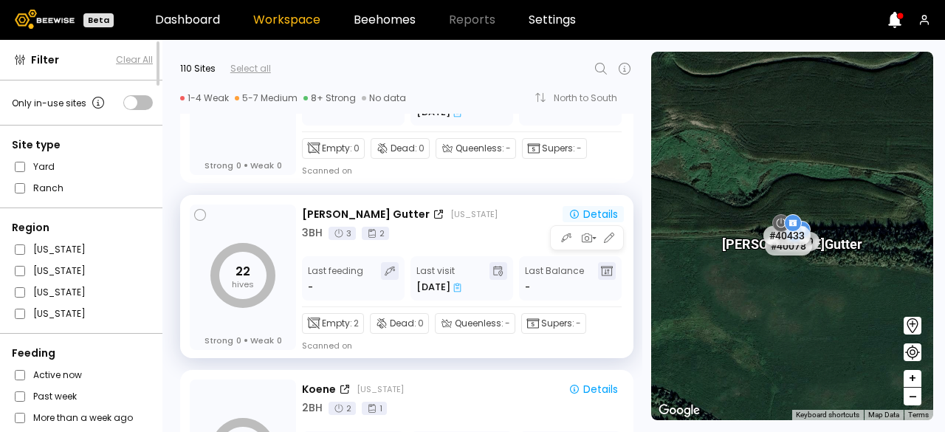
click at [607, 217] on div "Details" at bounding box center [593, 213] width 49 height 13
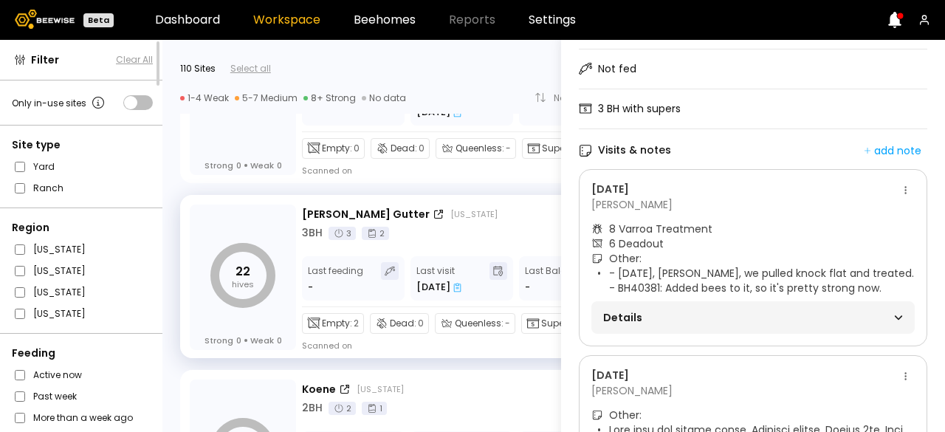
scroll to position [159, 0]
click at [780, 329] on div "Details" at bounding box center [753, 319] width 300 height 21
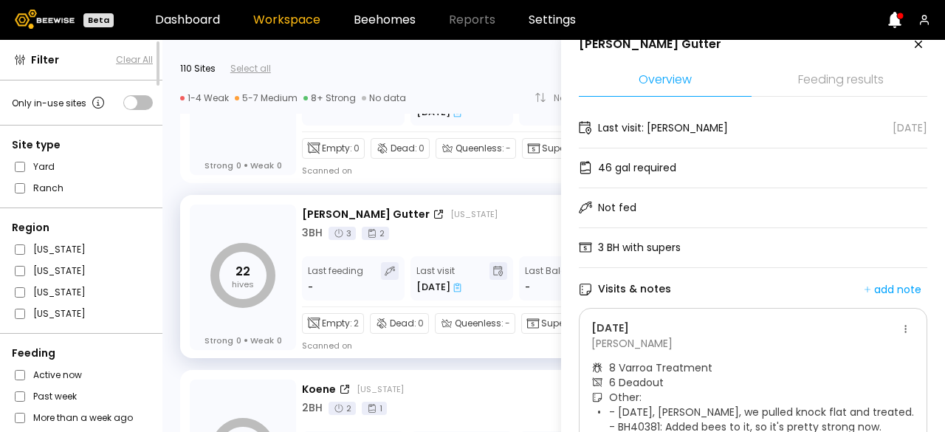
scroll to position [0, 0]
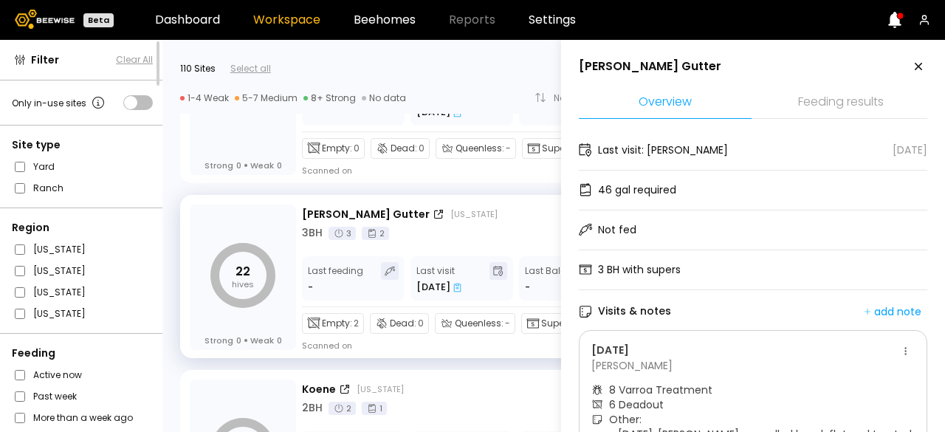
click at [913, 65] on icon at bounding box center [919, 67] width 18 height 18
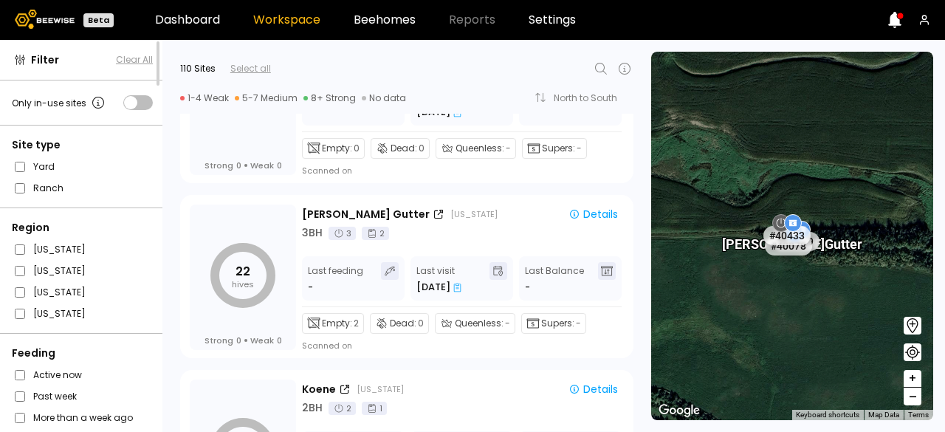
click at [597, 67] on icon at bounding box center [601, 69] width 18 height 18
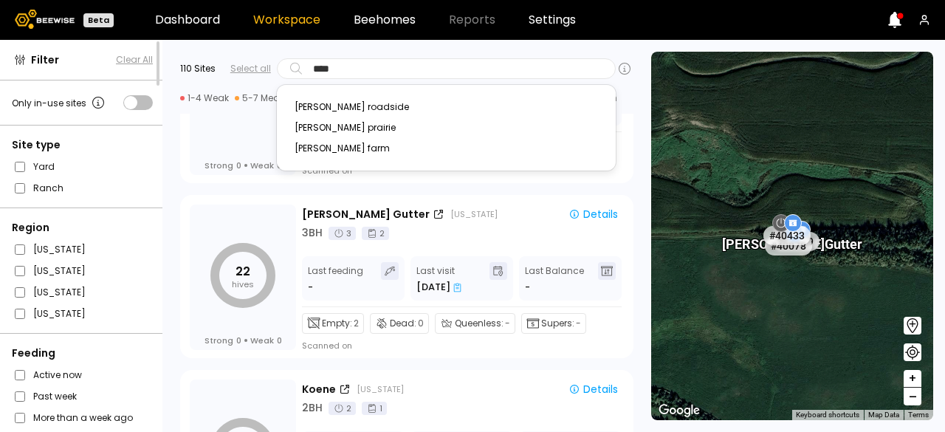
type input "*****"
click at [320, 153] on div "[PERSON_NAME] farm" at bounding box center [446, 148] width 303 height 9
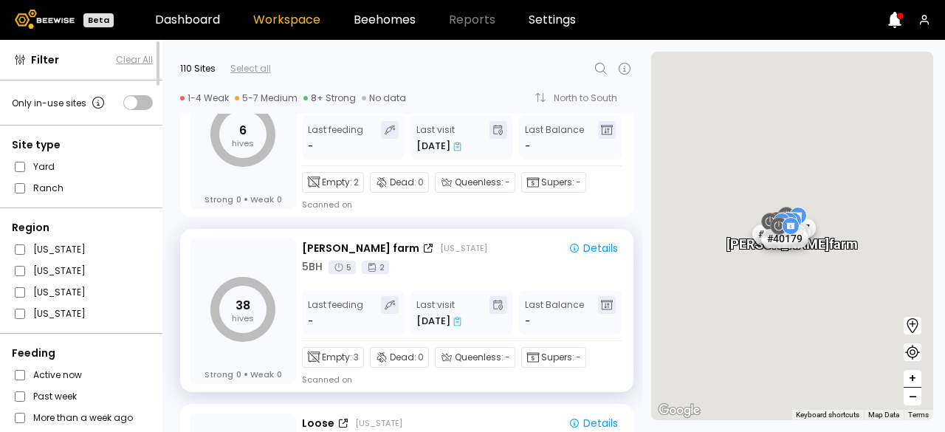
scroll to position [10077, 0]
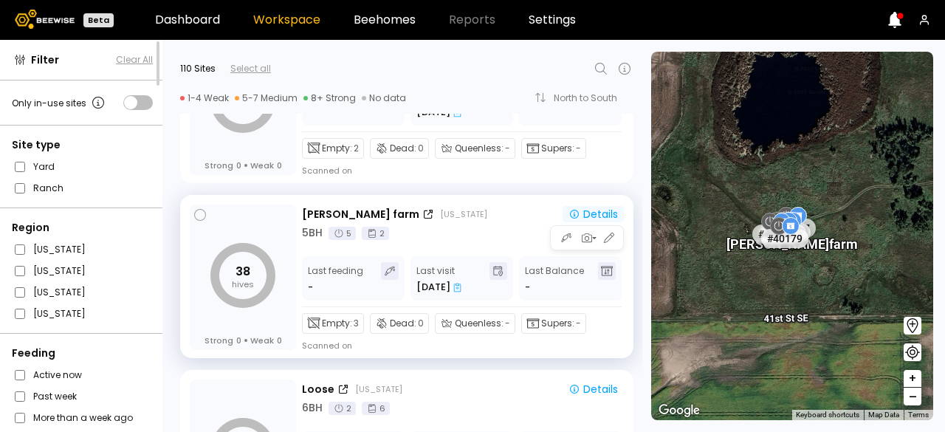
click at [589, 209] on div "Details" at bounding box center [593, 213] width 49 height 13
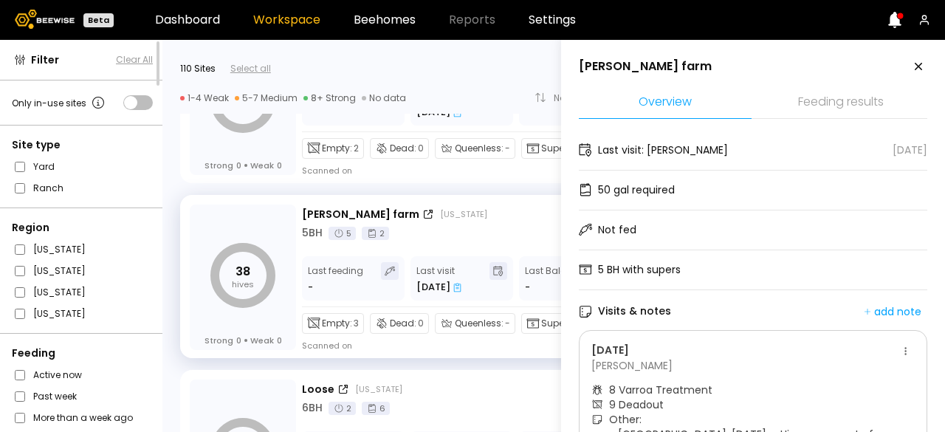
click at [910, 69] on icon at bounding box center [919, 67] width 18 height 18
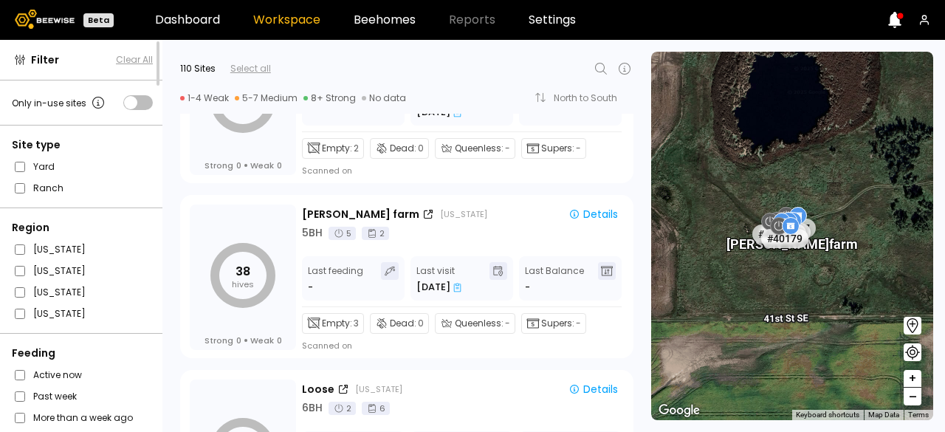
click at [605, 69] on icon at bounding box center [601, 69] width 18 height 18
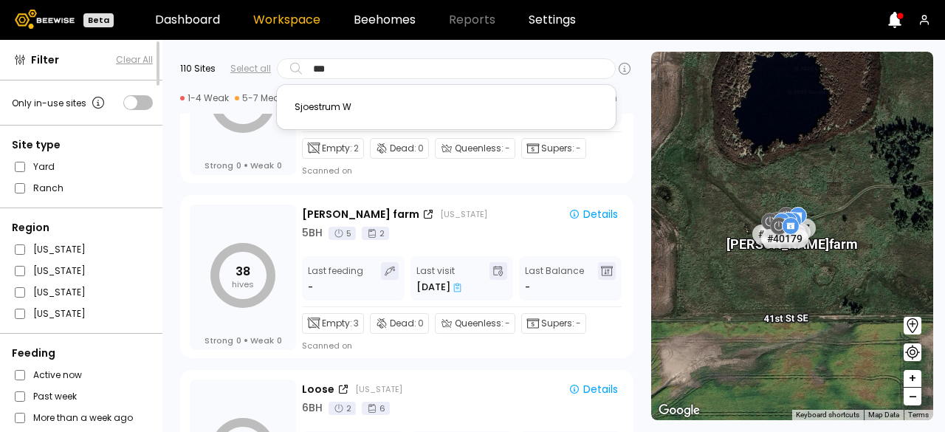
type input "****"
click at [332, 104] on div "Sjoestrum W" at bounding box center [446, 107] width 303 height 9
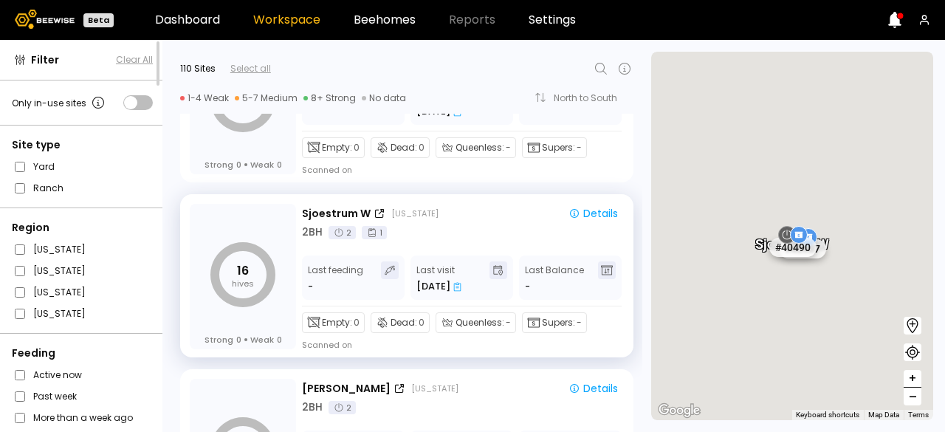
scroll to position [10952, 0]
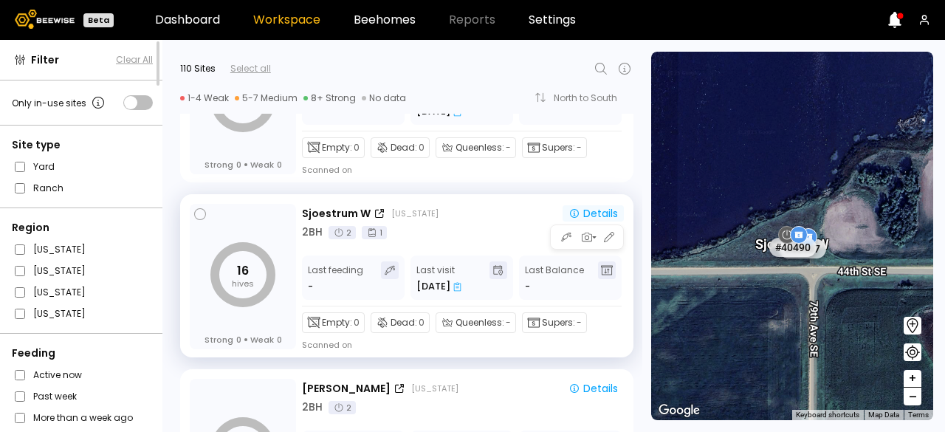
click at [608, 212] on div "Details" at bounding box center [593, 213] width 49 height 13
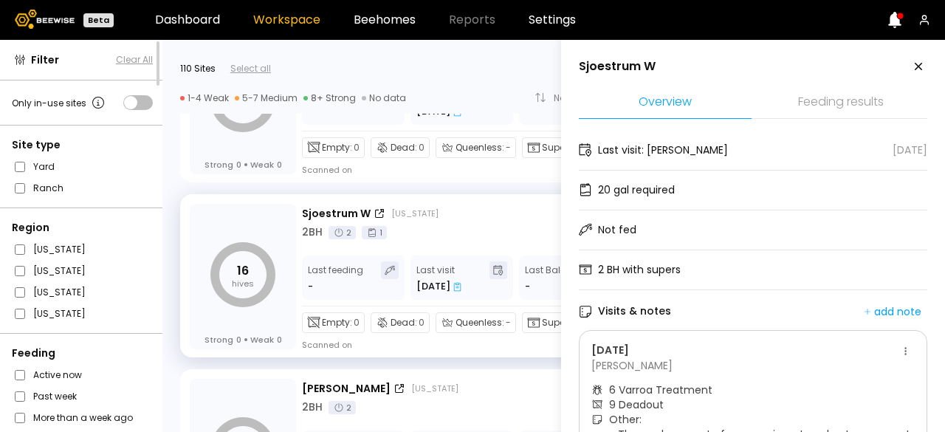
click at [914, 58] on icon at bounding box center [919, 67] width 18 height 18
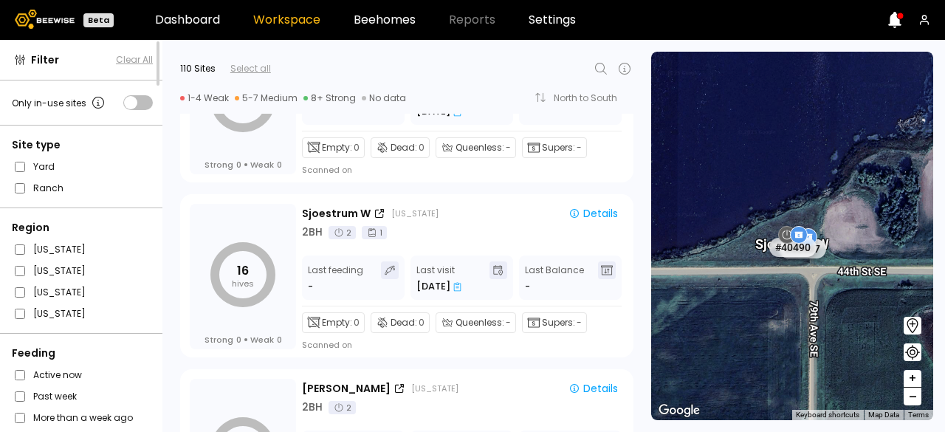
click at [598, 63] on icon at bounding box center [601, 69] width 12 height 12
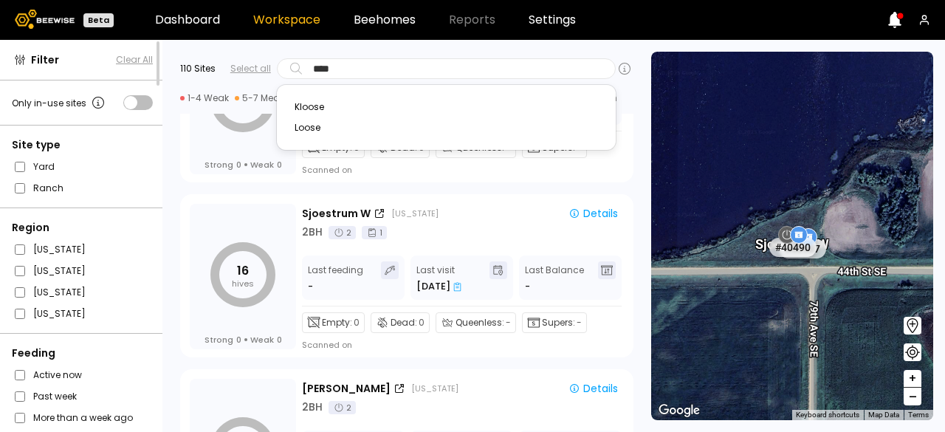
type input "*****"
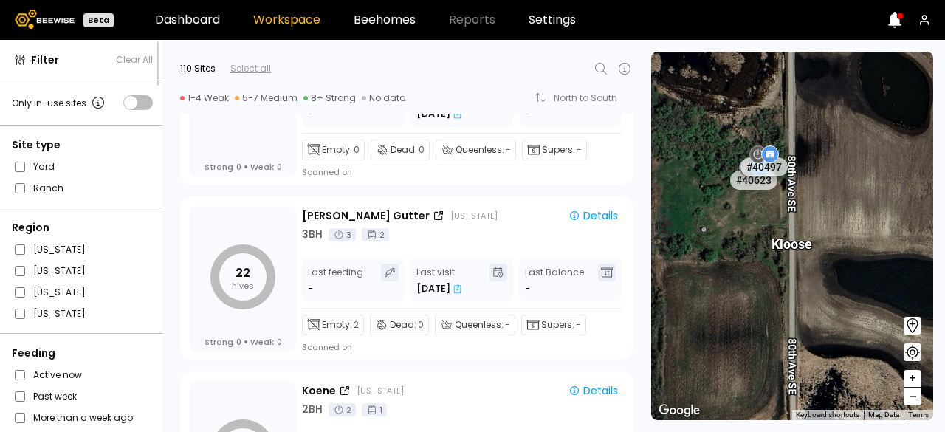
scroll to position [9022, 0]
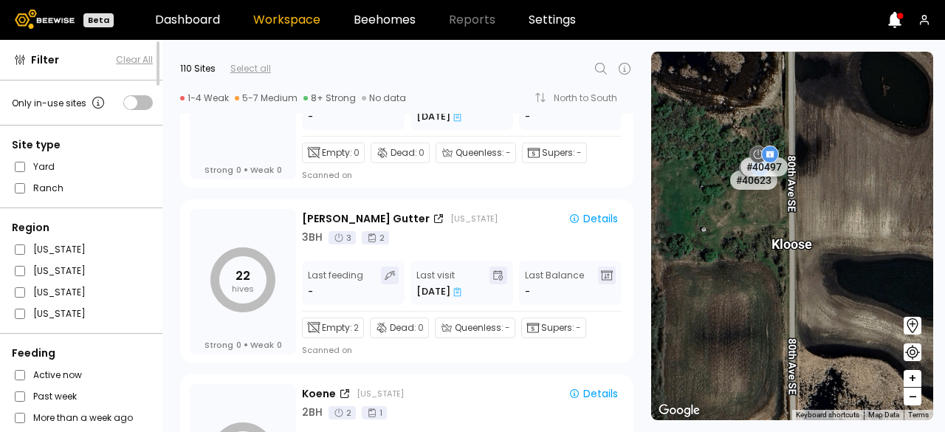
click at [595, 69] on icon at bounding box center [601, 69] width 12 height 12
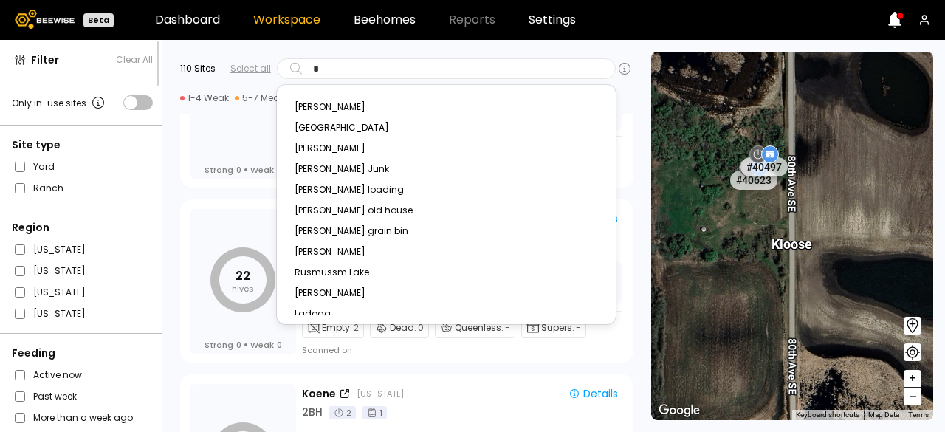
type input "**"
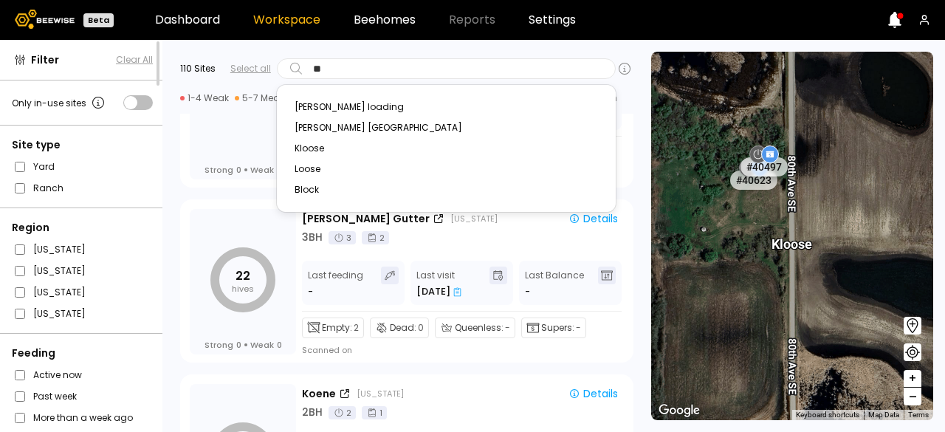
click at [311, 168] on div "Loose" at bounding box center [446, 169] width 303 height 9
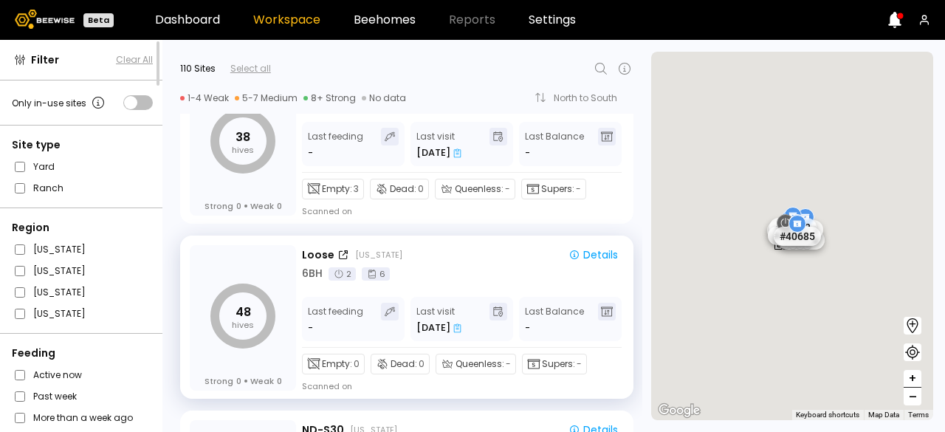
scroll to position [10252, 0]
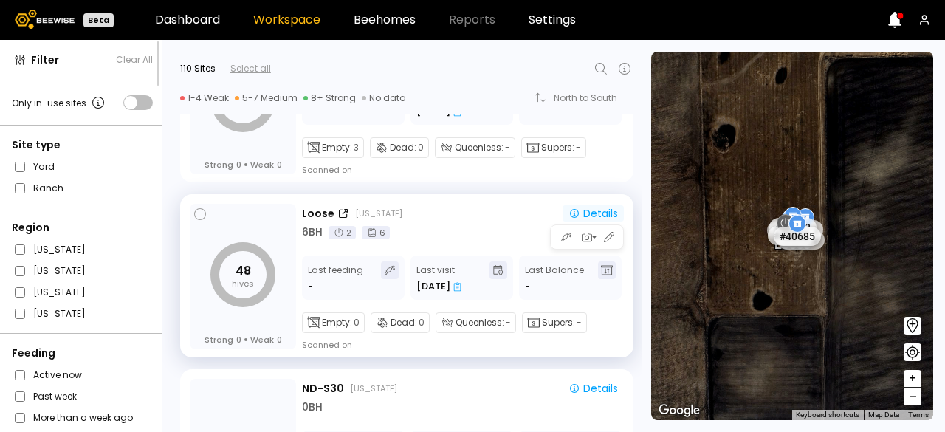
click at [601, 215] on div "Details" at bounding box center [593, 213] width 49 height 13
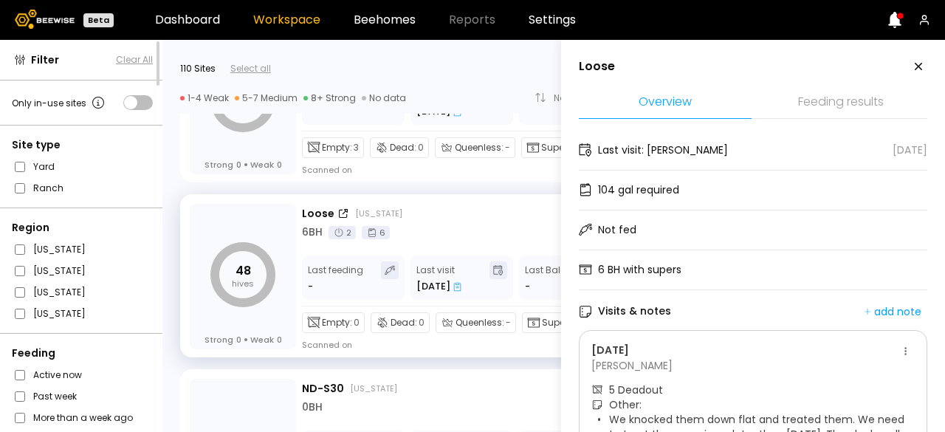
click at [912, 64] on icon at bounding box center [919, 67] width 18 height 18
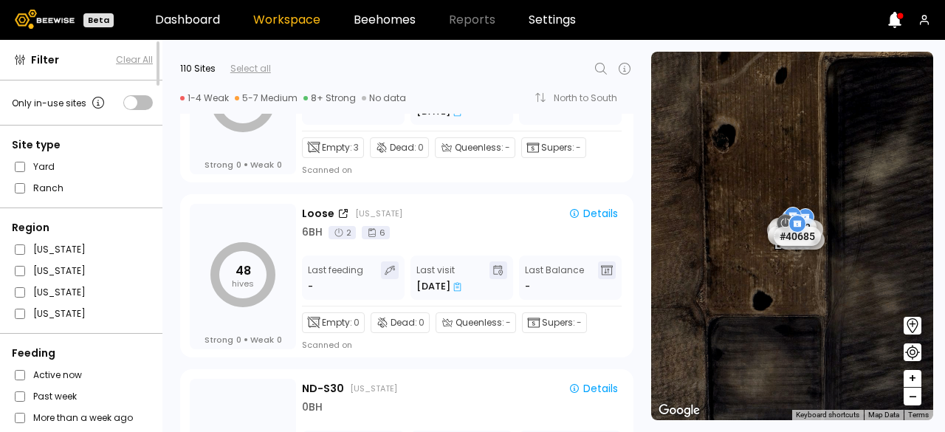
click at [602, 69] on icon at bounding box center [601, 69] width 18 height 18
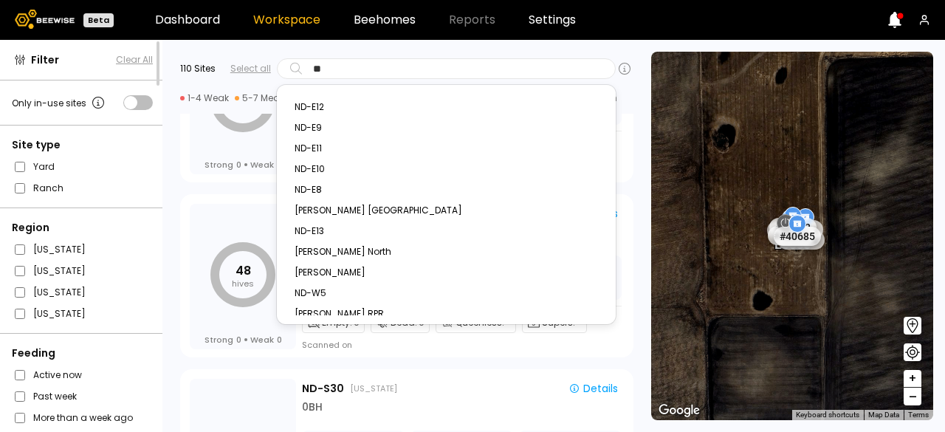
type input "***"
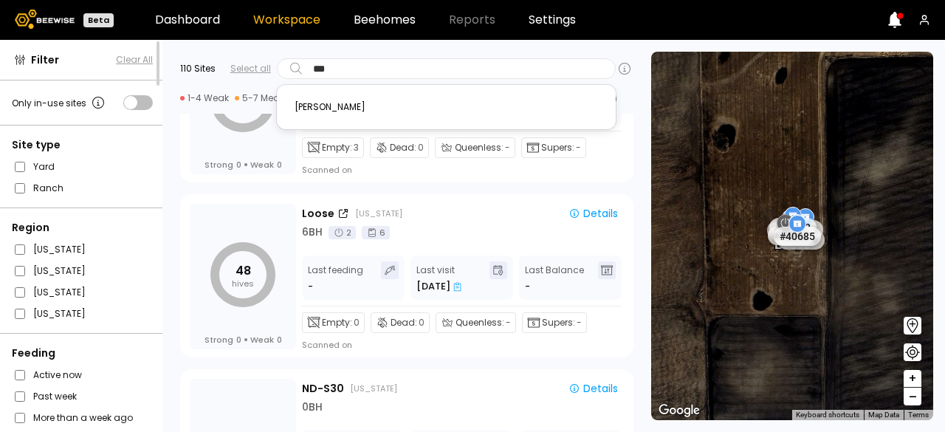
click at [300, 103] on div "[PERSON_NAME]" at bounding box center [446, 107] width 303 height 9
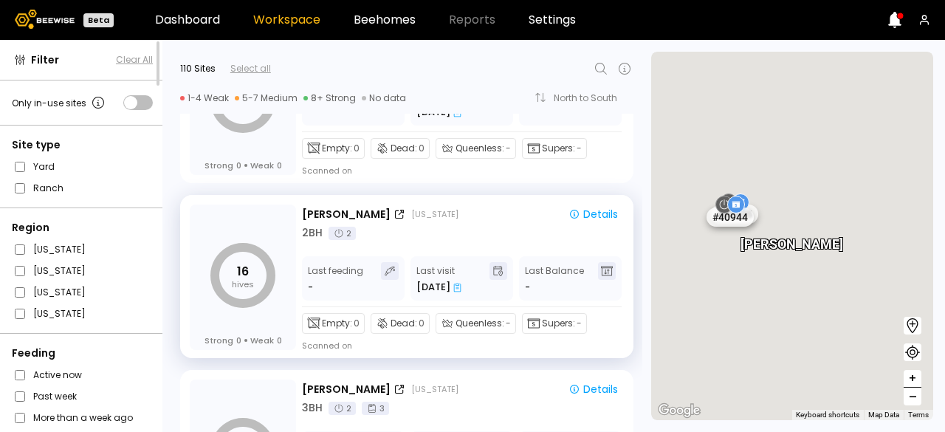
scroll to position [11126, 0]
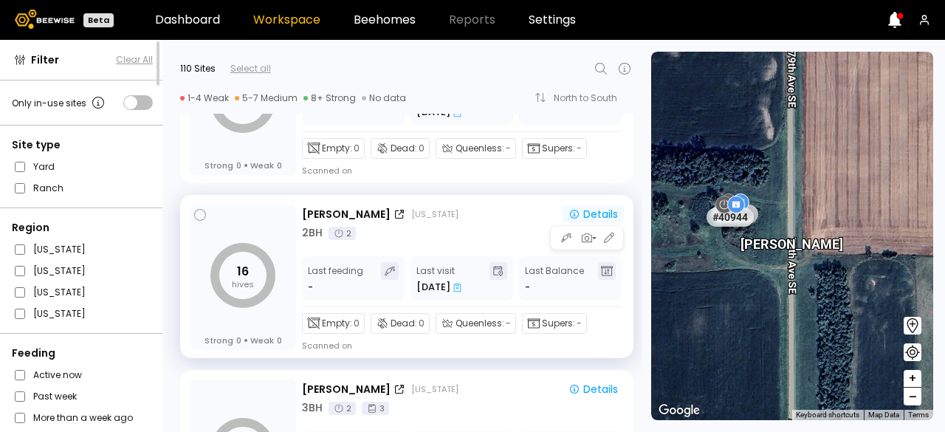
click at [589, 214] on div "Details" at bounding box center [593, 213] width 49 height 13
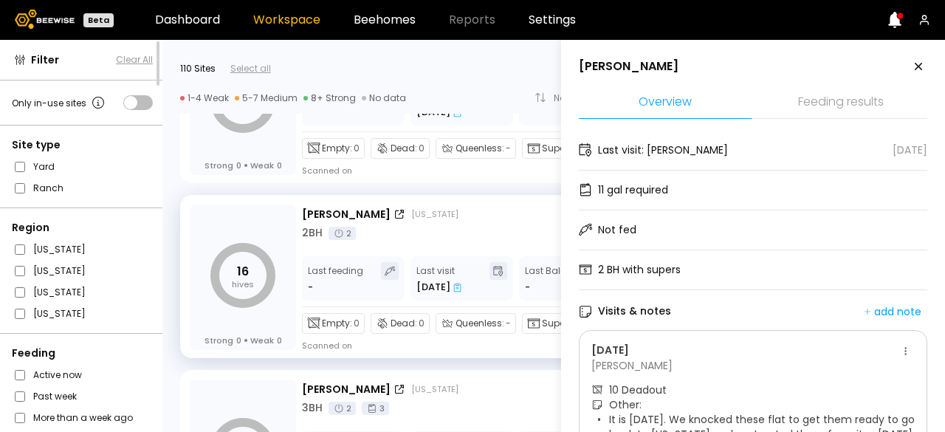
click at [915, 67] on icon at bounding box center [918, 66] width 7 height 7
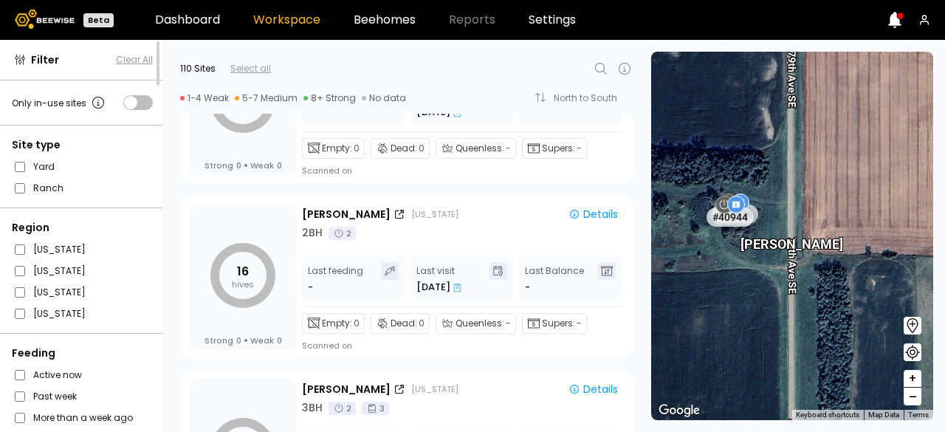
click at [602, 65] on icon at bounding box center [601, 69] width 18 height 18
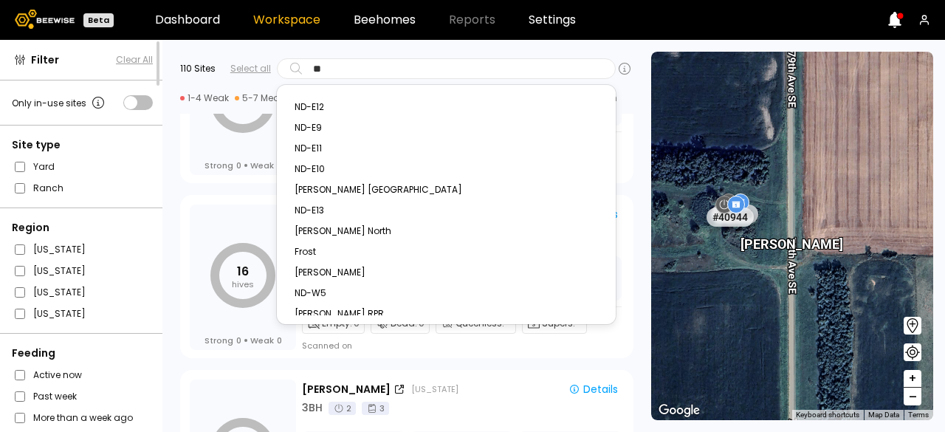
type input "***"
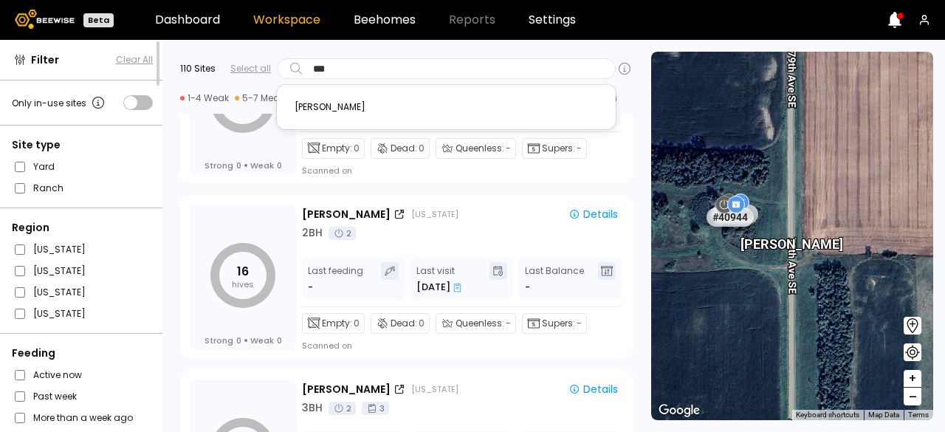
click at [307, 103] on div "[PERSON_NAME]" at bounding box center [446, 107] width 303 height 9
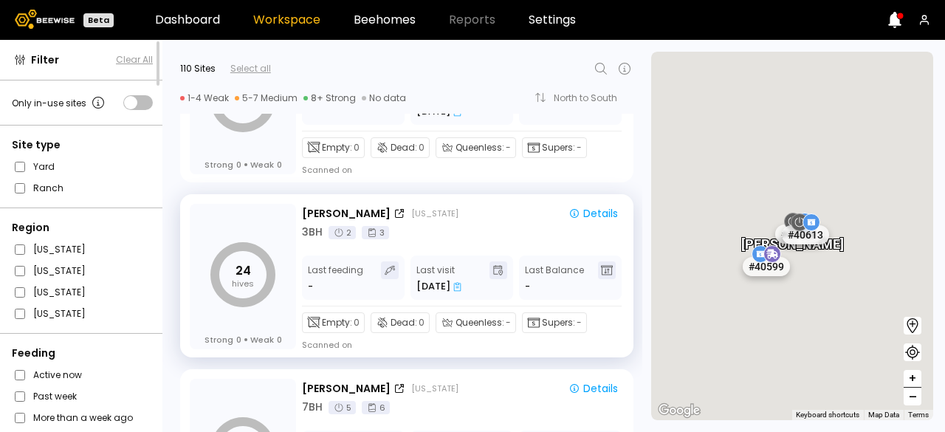
scroll to position [11302, 0]
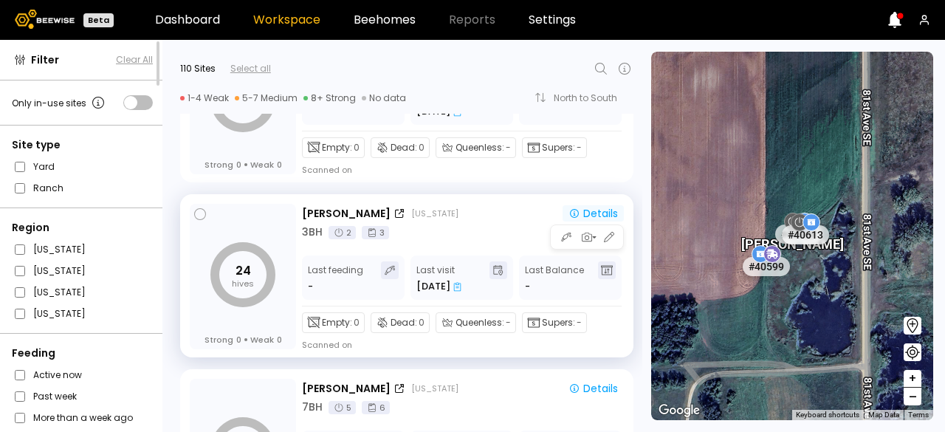
click at [594, 207] on div "Details" at bounding box center [593, 213] width 49 height 13
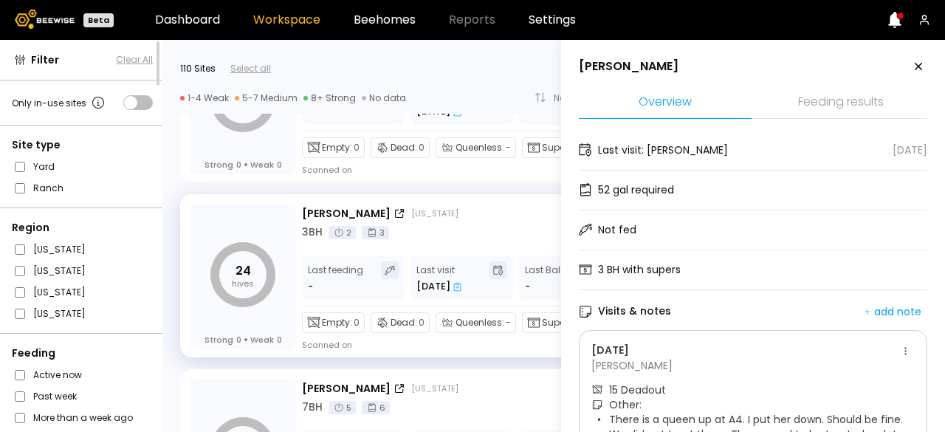
click at [921, 64] on icon at bounding box center [919, 67] width 18 height 18
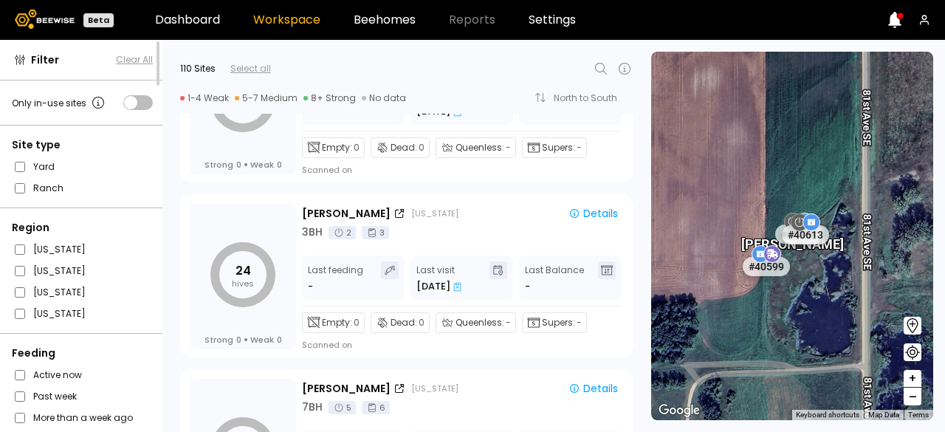
click at [604, 68] on icon at bounding box center [601, 69] width 12 height 12
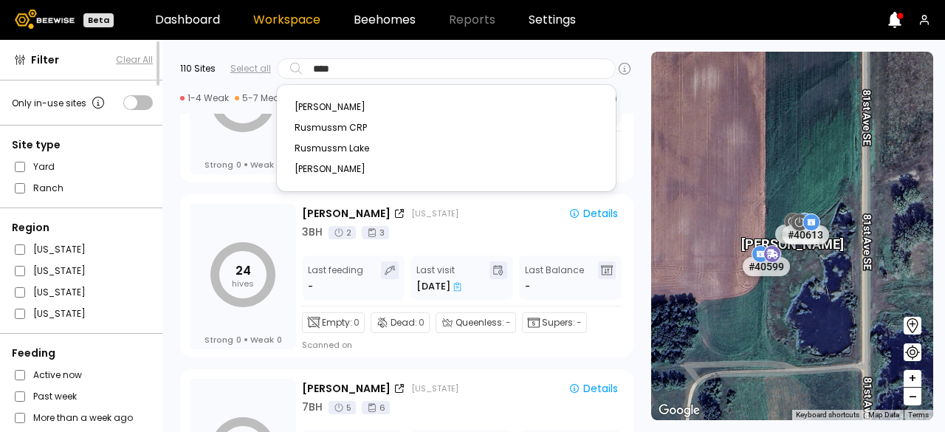
type input "*****"
click at [338, 128] on div "[PERSON_NAME]" at bounding box center [446, 127] width 303 height 9
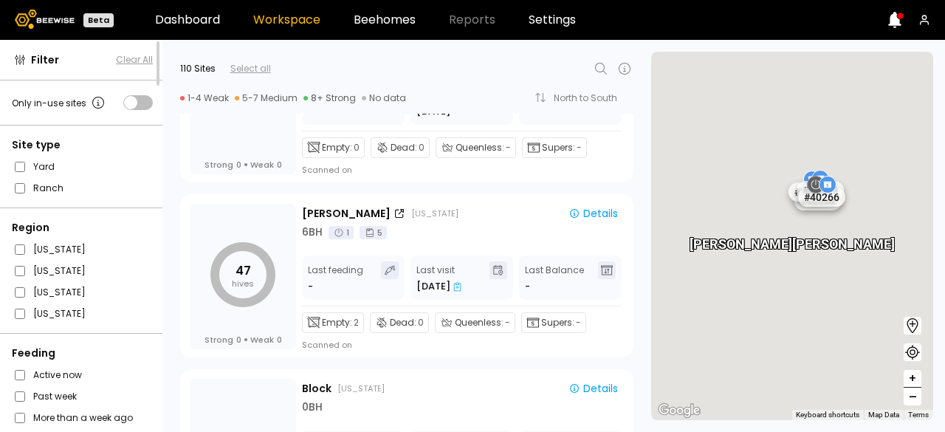
scroll to position [12176, 0]
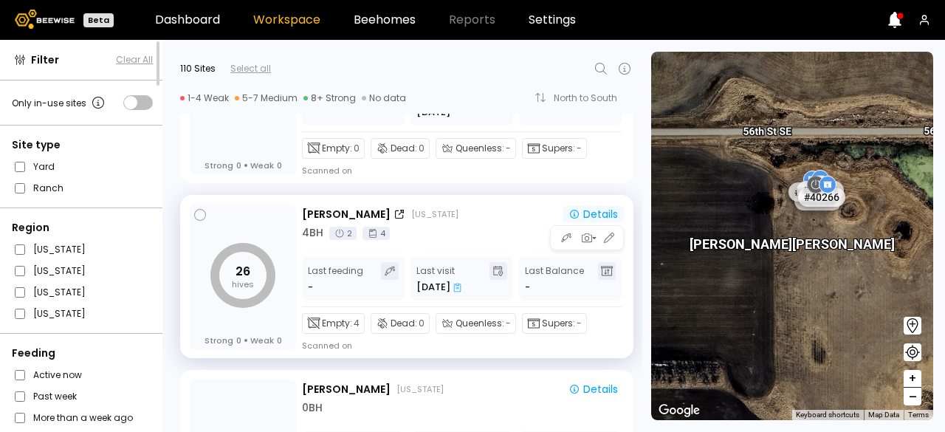
click at [603, 211] on div "Details" at bounding box center [593, 213] width 49 height 13
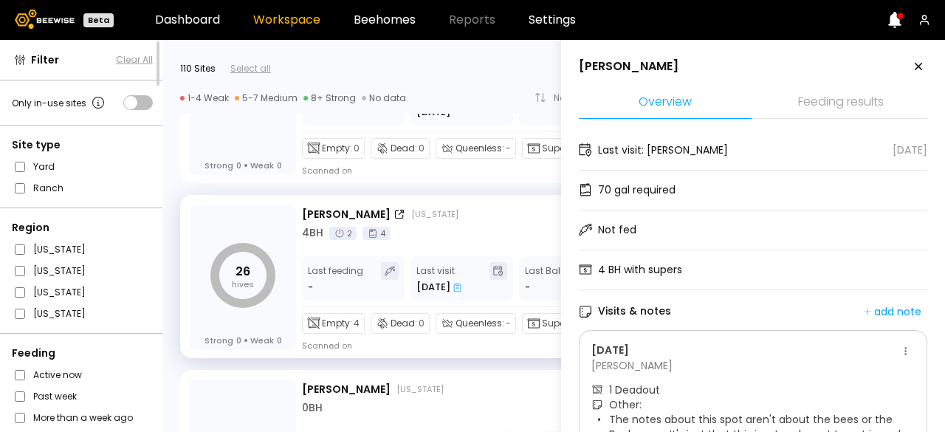
click at [917, 64] on icon at bounding box center [918, 66] width 7 height 7
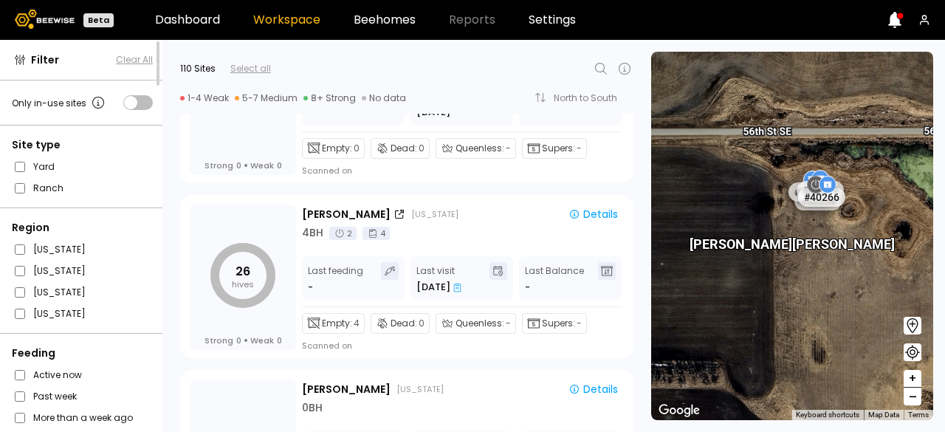
click at [593, 69] on icon at bounding box center [601, 69] width 18 height 18
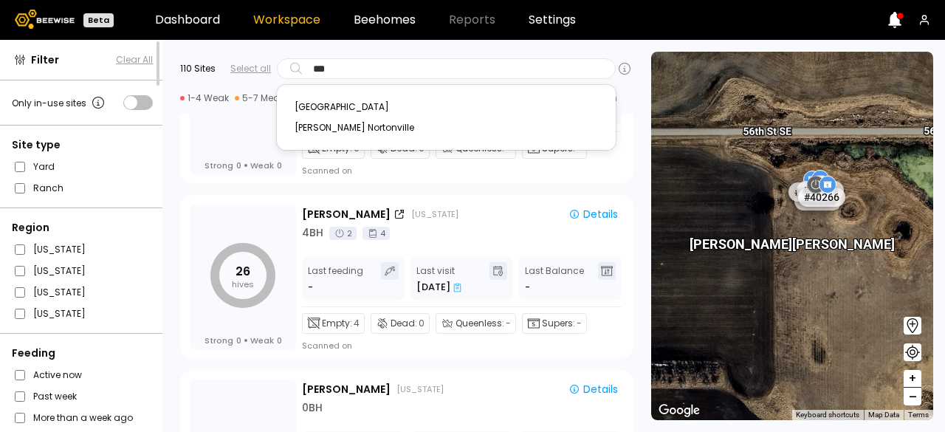
type input "****"
click at [352, 117] on div "[PERSON_NAME] Nortonville" at bounding box center [446, 127] width 321 height 21
click at [337, 125] on div "[PERSON_NAME] Nortonville" at bounding box center [446, 127] width 303 height 9
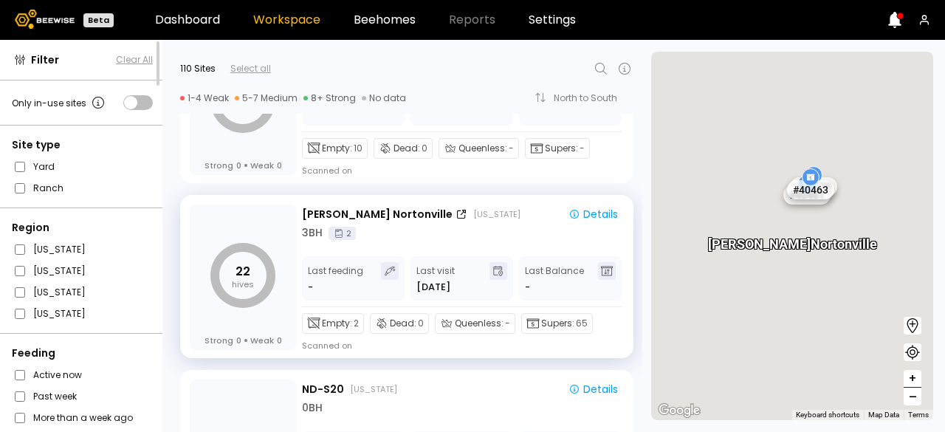
scroll to position [13402, 0]
click at [600, 210] on div "Details" at bounding box center [593, 213] width 49 height 13
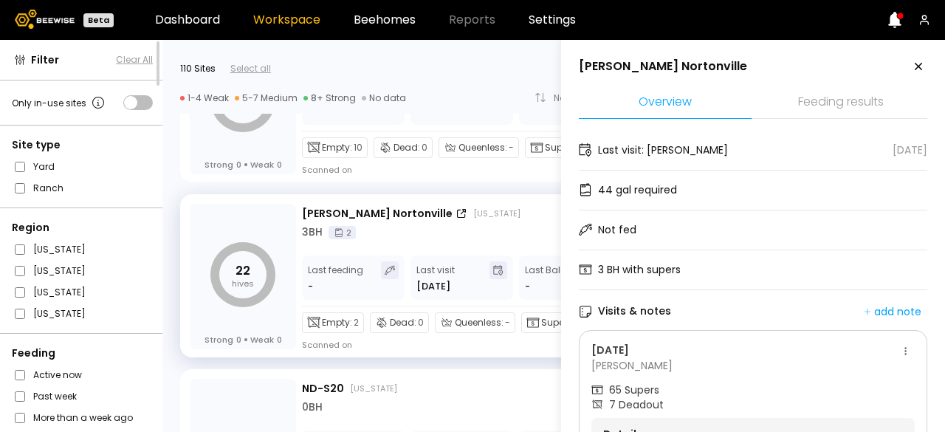
click at [915, 67] on icon at bounding box center [918, 66] width 7 height 7
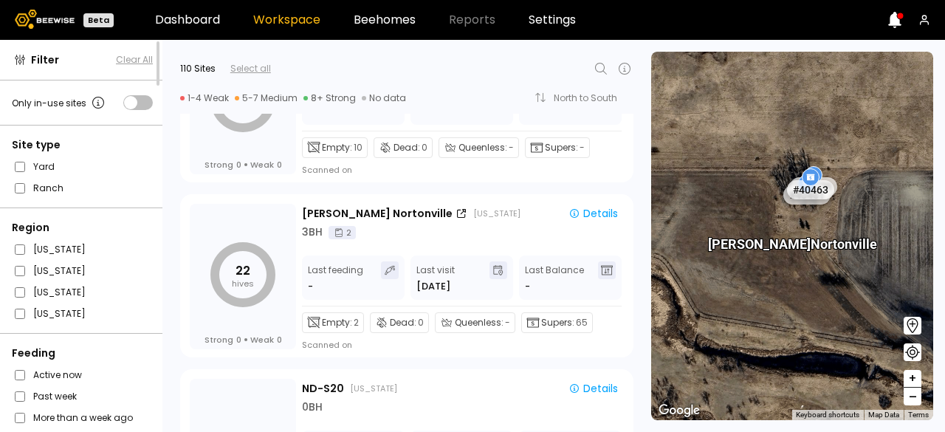
click at [598, 69] on icon at bounding box center [601, 69] width 18 height 18
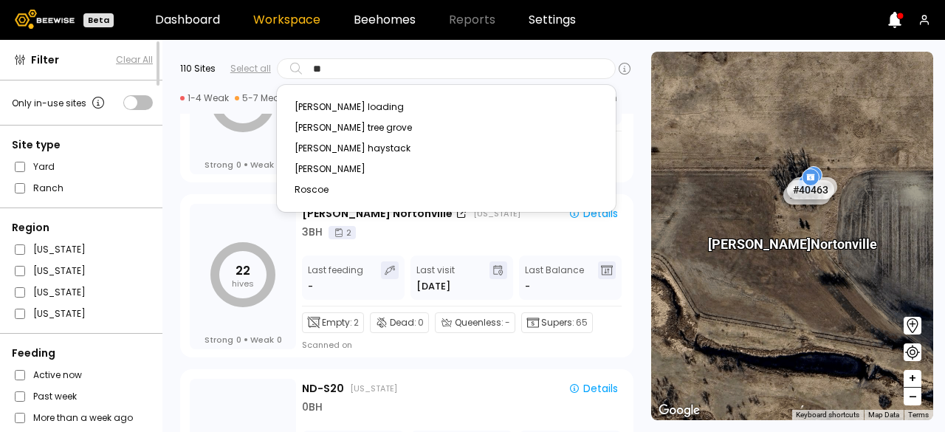
type input "***"
click at [312, 169] on div "[PERSON_NAME]" at bounding box center [446, 169] width 303 height 9
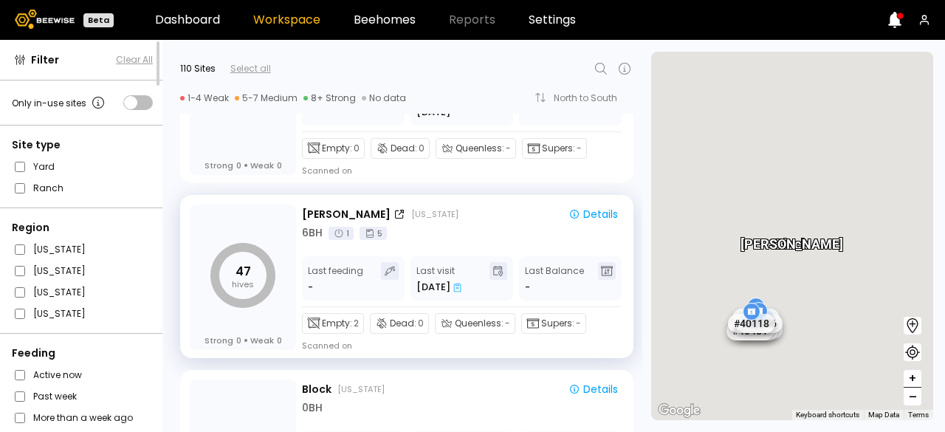
scroll to position [11826, 0]
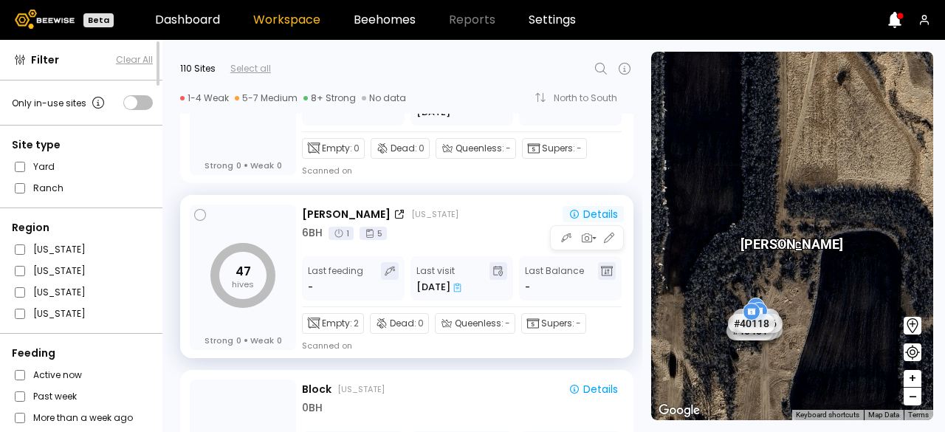
click at [583, 207] on div "Details" at bounding box center [593, 213] width 49 height 13
